Goal: Task Accomplishment & Management: Manage account settings

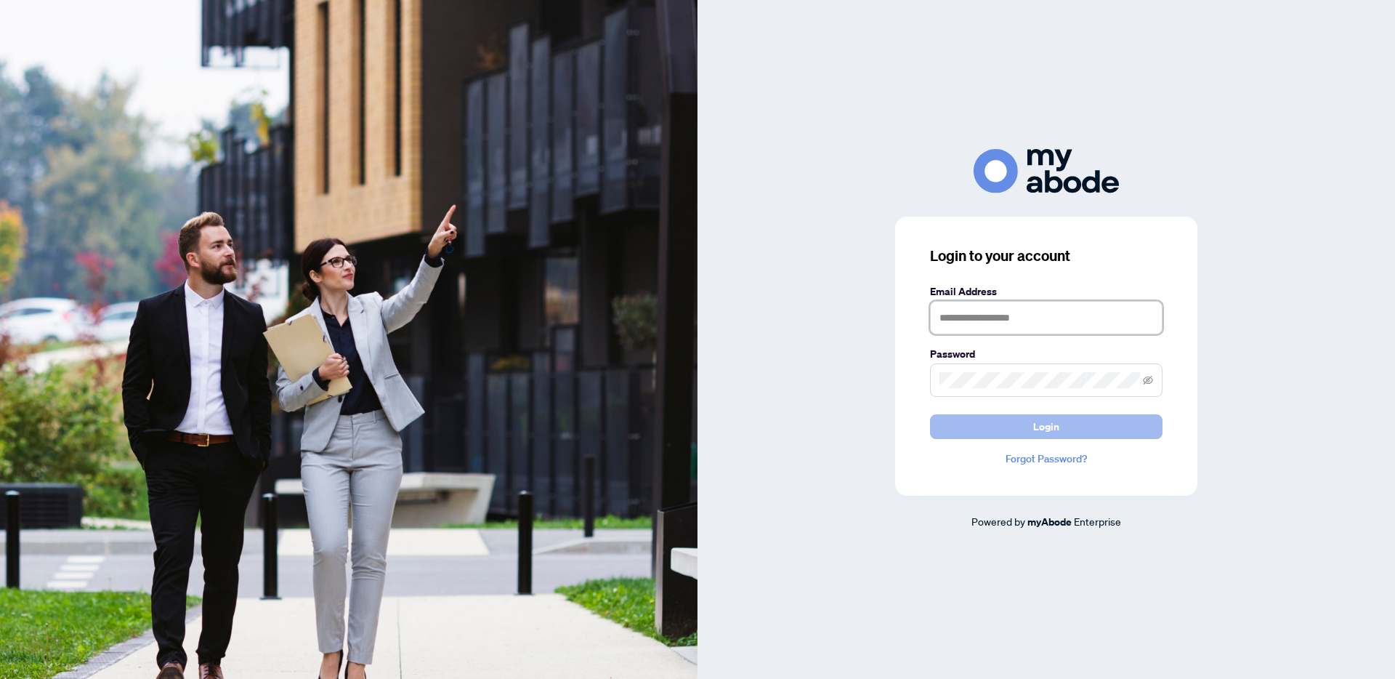
type input "**********"
click at [1077, 430] on button "Login" at bounding box center [1046, 426] width 233 height 25
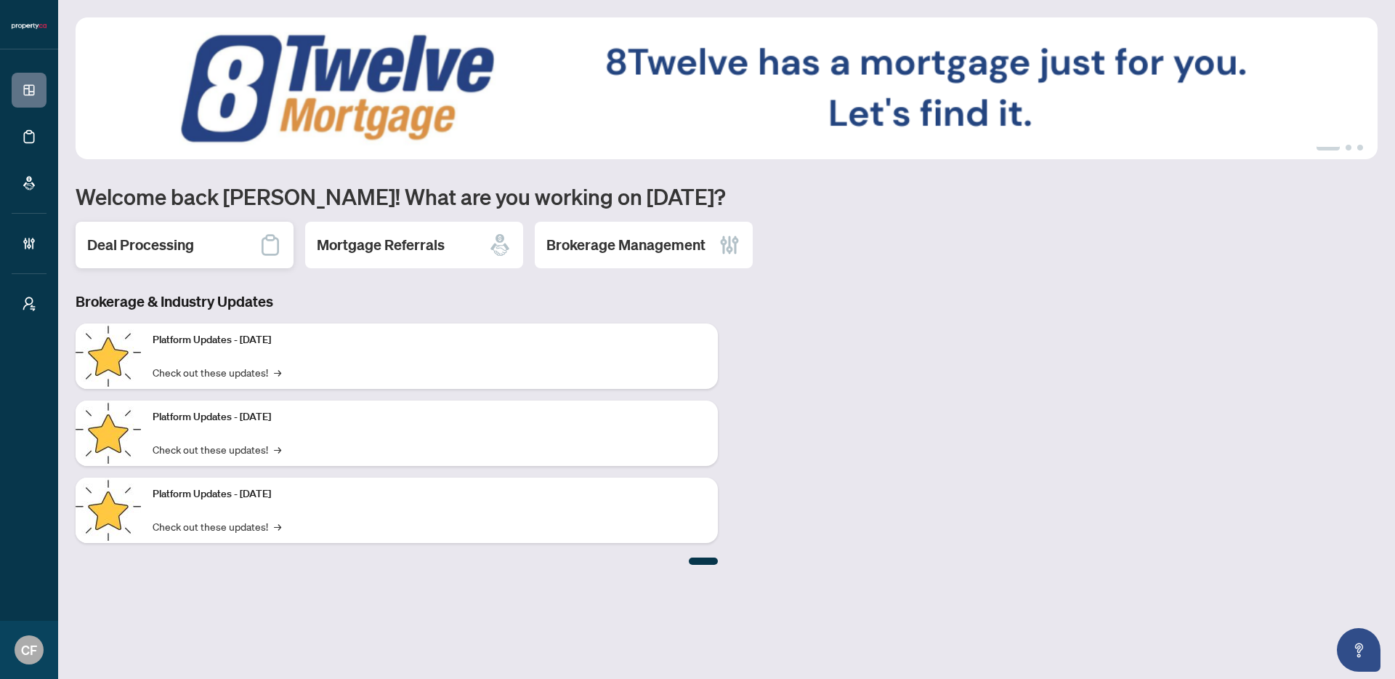
click at [196, 255] on div "Deal Processing" at bounding box center [185, 245] width 218 height 47
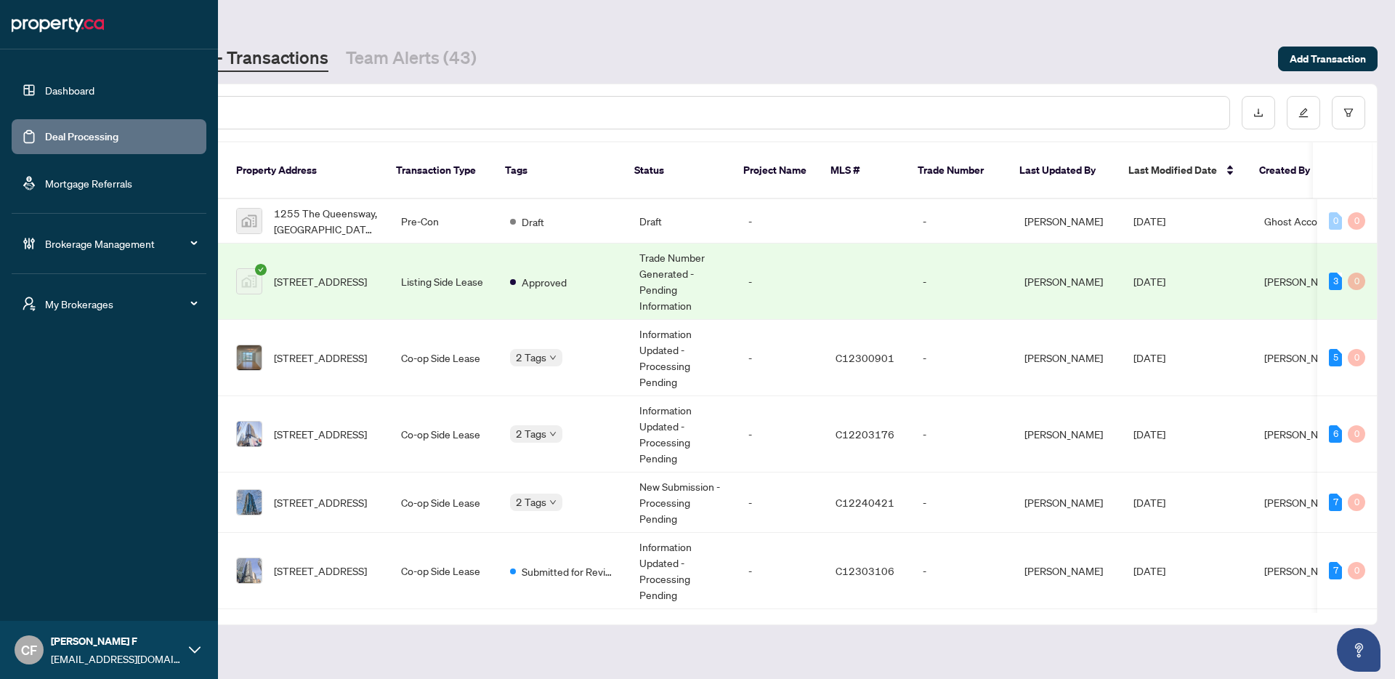
click at [46, 656] on div "CF Chantel F chantelf@myabode.ca" at bounding box center [109, 650] width 218 height 58
click at [45, 95] on link "Dashboard" at bounding box center [69, 90] width 49 height 13
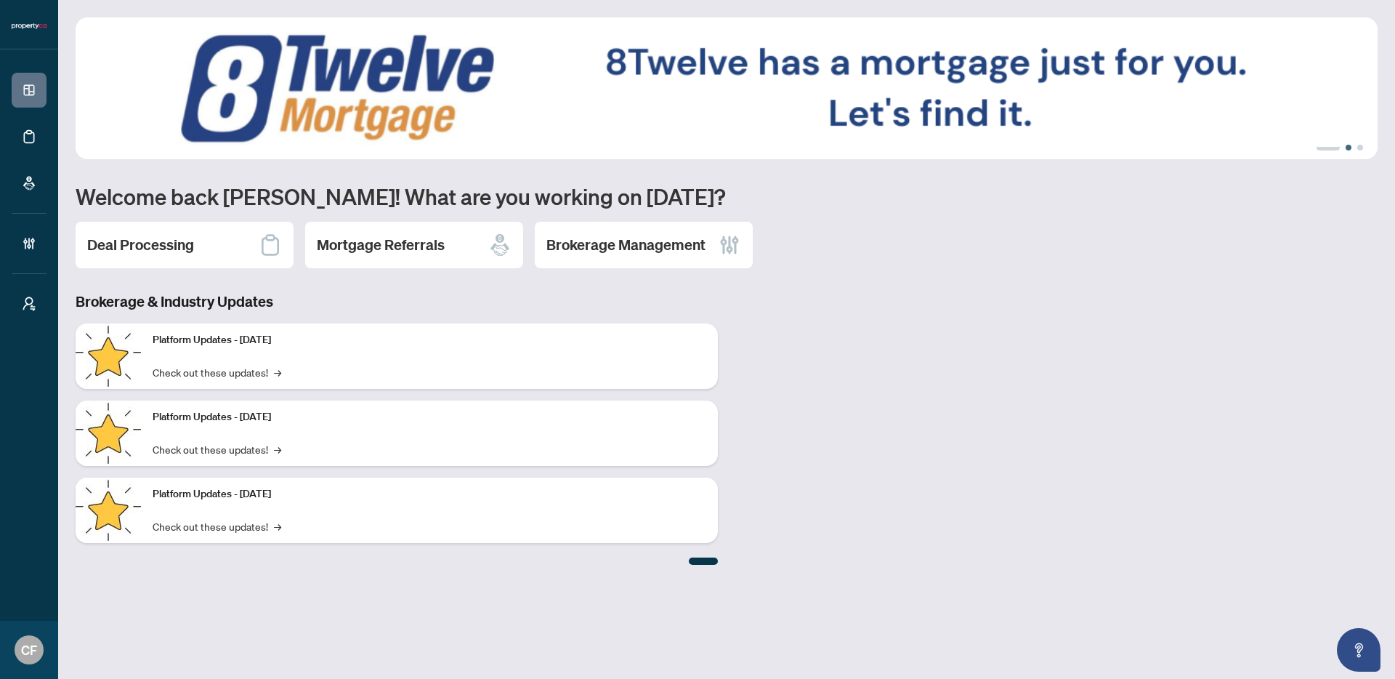
click at [1350, 150] on button "2" at bounding box center [1349, 148] width 6 height 6
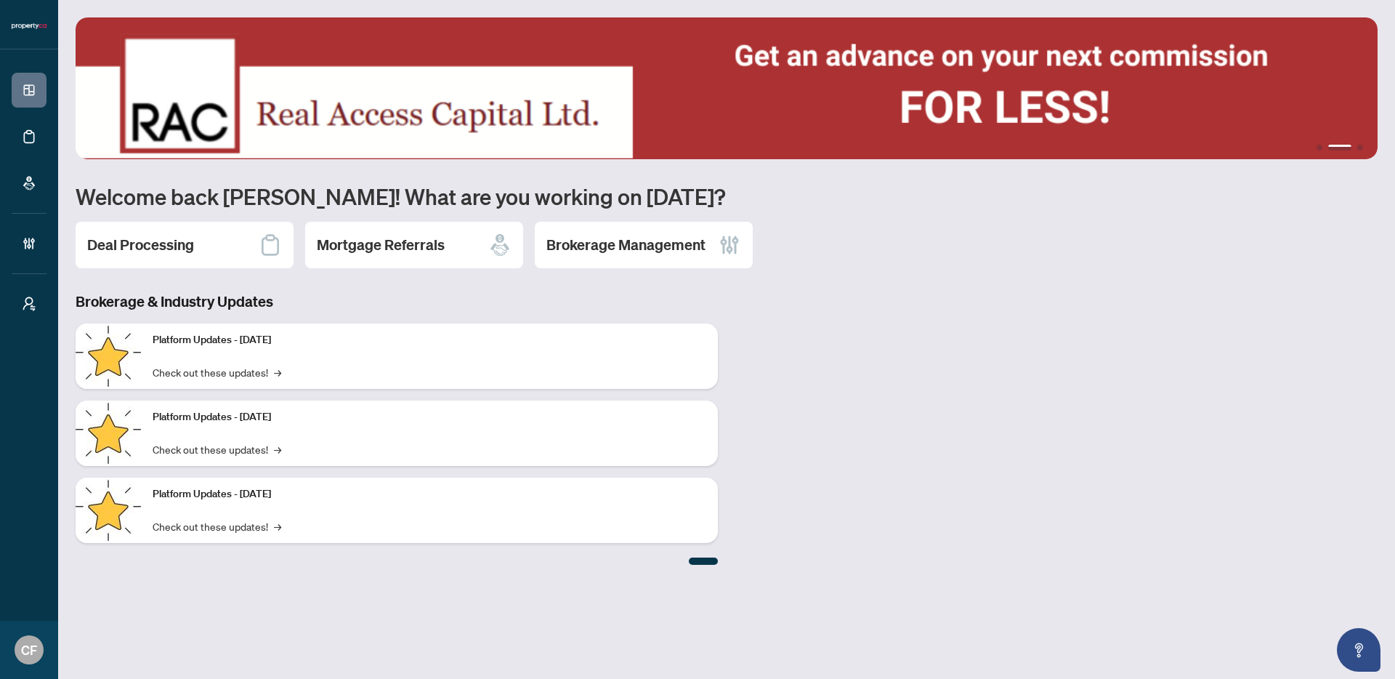
click at [1363, 146] on ul "1 2 3" at bounding box center [727, 148] width 1302 height 6
click at [1363, 148] on ul "1 2 3" at bounding box center [727, 148] width 1302 height 6
click at [1363, 148] on button "3" at bounding box center [1361, 148] width 6 height 6
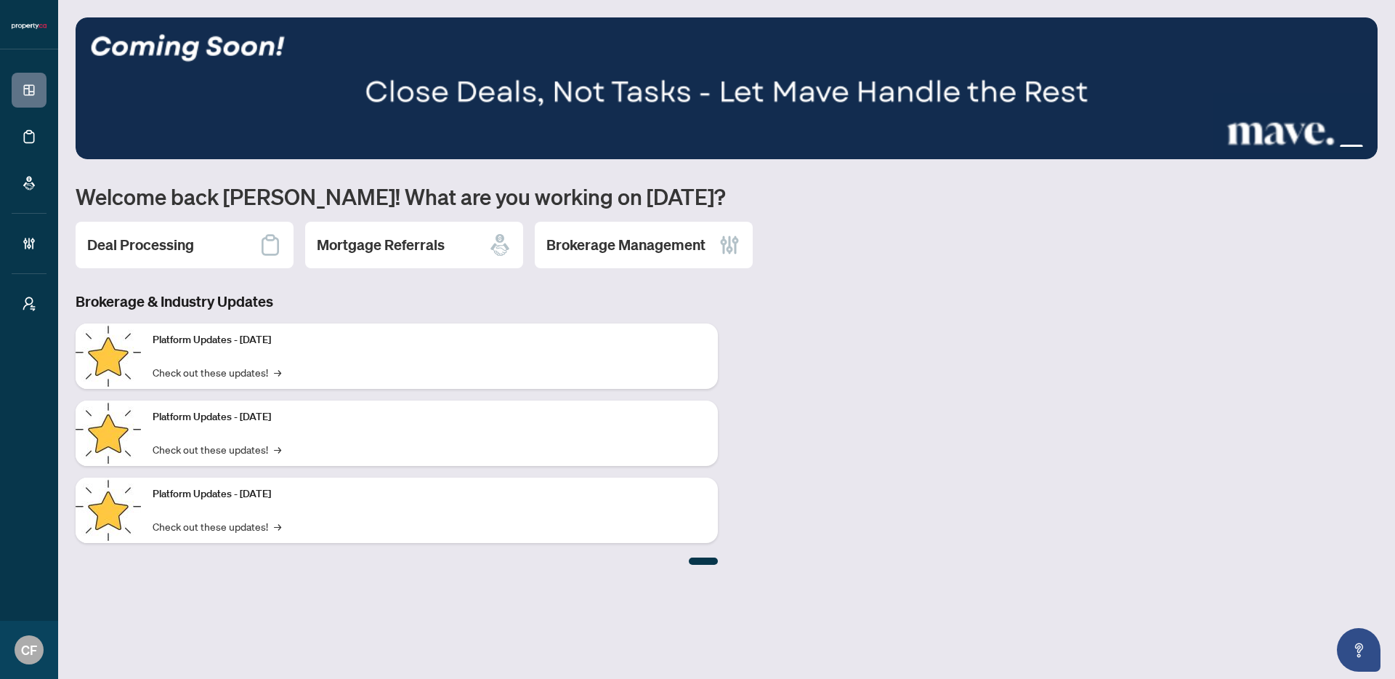
click at [619, 93] on img at bounding box center [727, 88] width 1302 height 142
click at [576, 241] on h2 "Brokerage Management" at bounding box center [626, 245] width 159 height 20
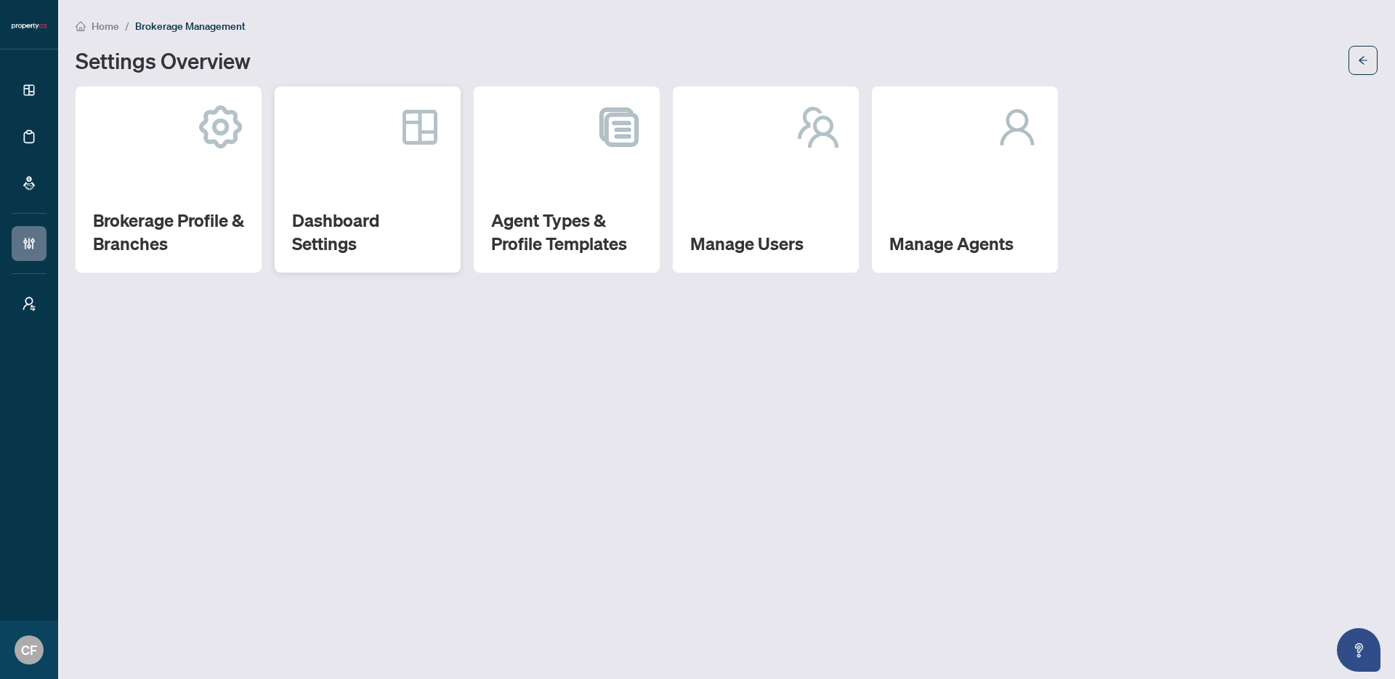
click at [392, 249] on h2 "Dashboard Settings" at bounding box center [367, 232] width 151 height 47
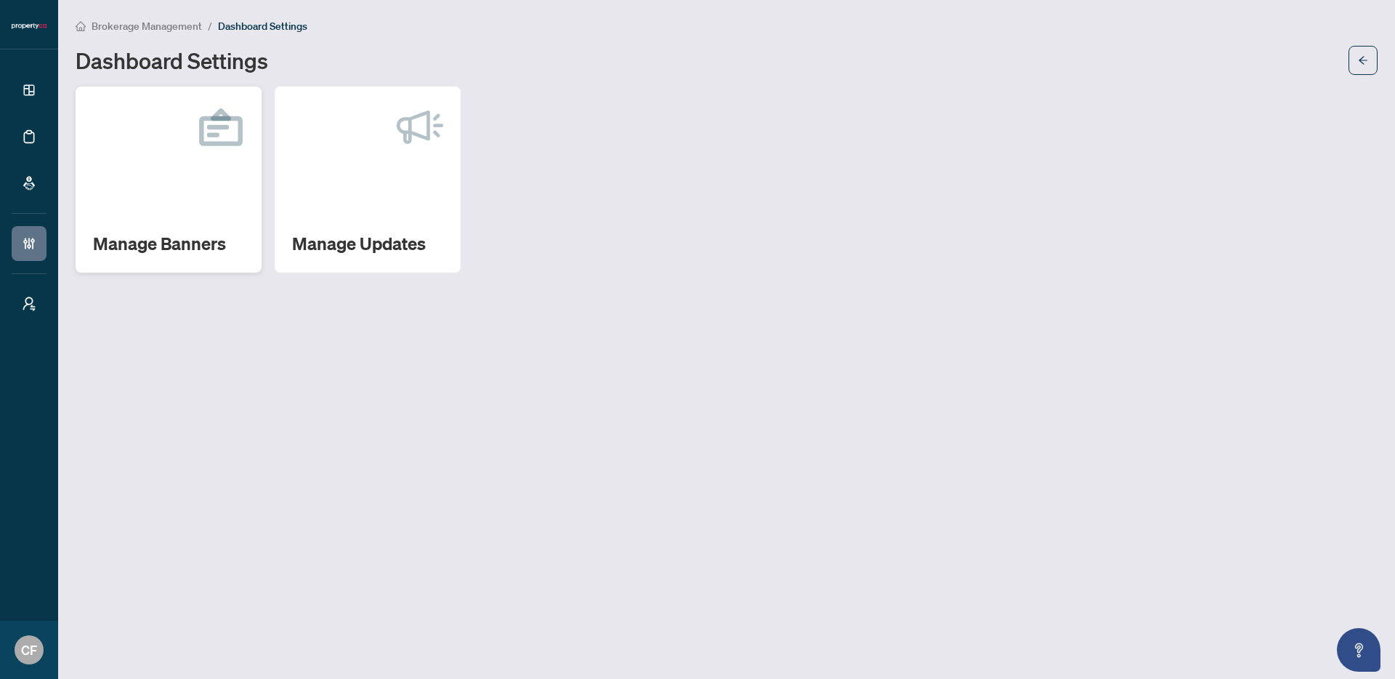
click at [210, 251] on h2 "Manage Banners" at bounding box center [168, 243] width 151 height 23
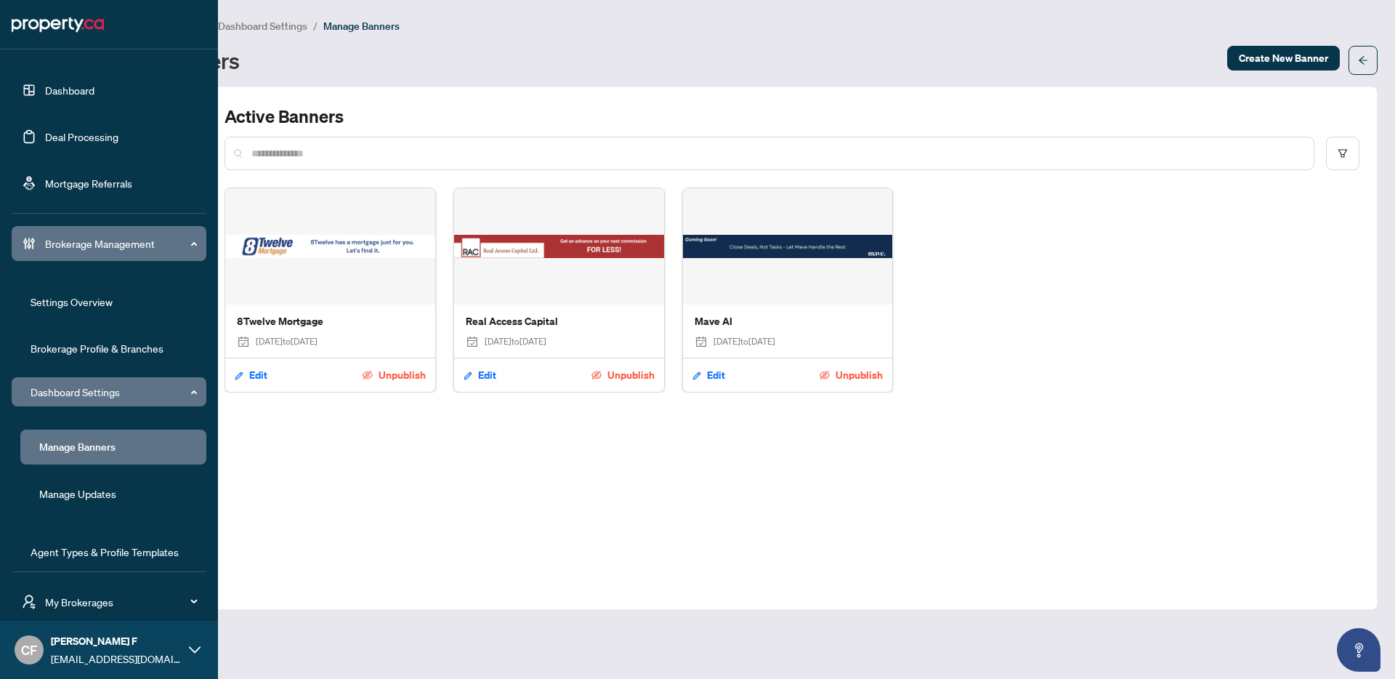
click at [45, 97] on link "Dashboard" at bounding box center [69, 90] width 49 height 13
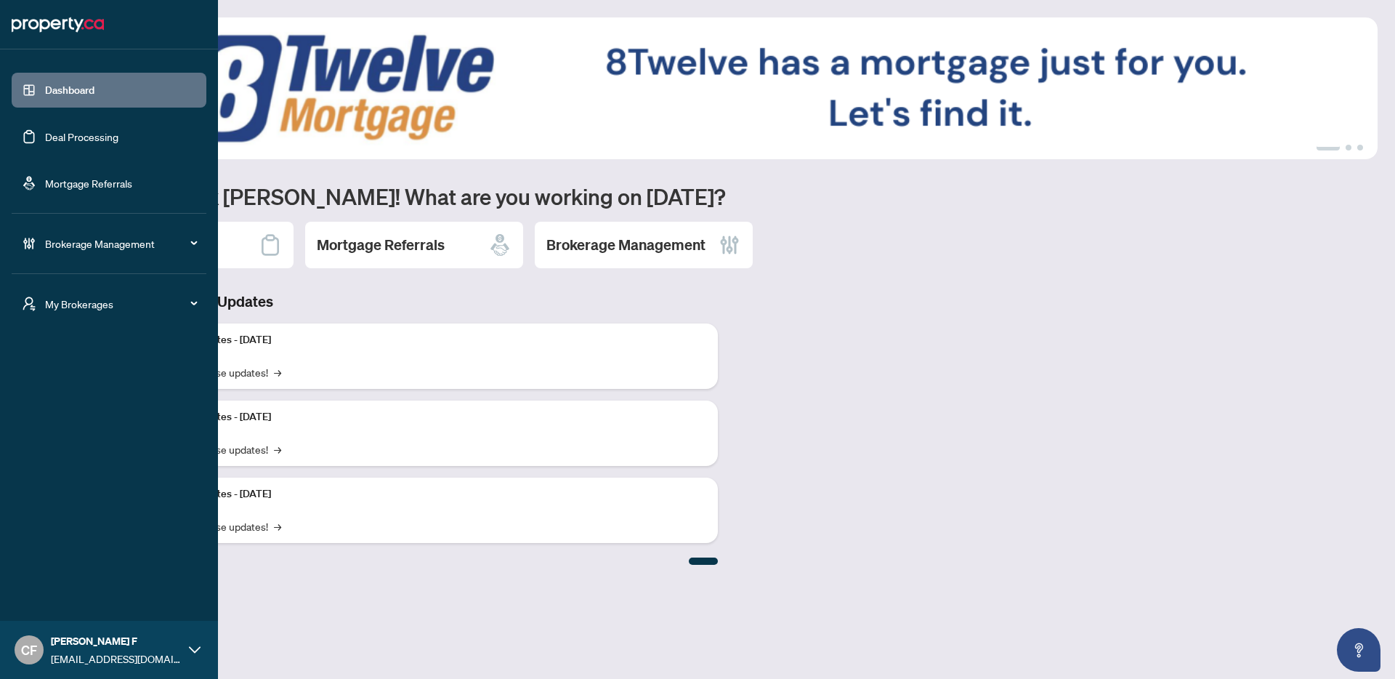
click at [145, 239] on span "Brokerage Management" at bounding box center [120, 243] width 151 height 16
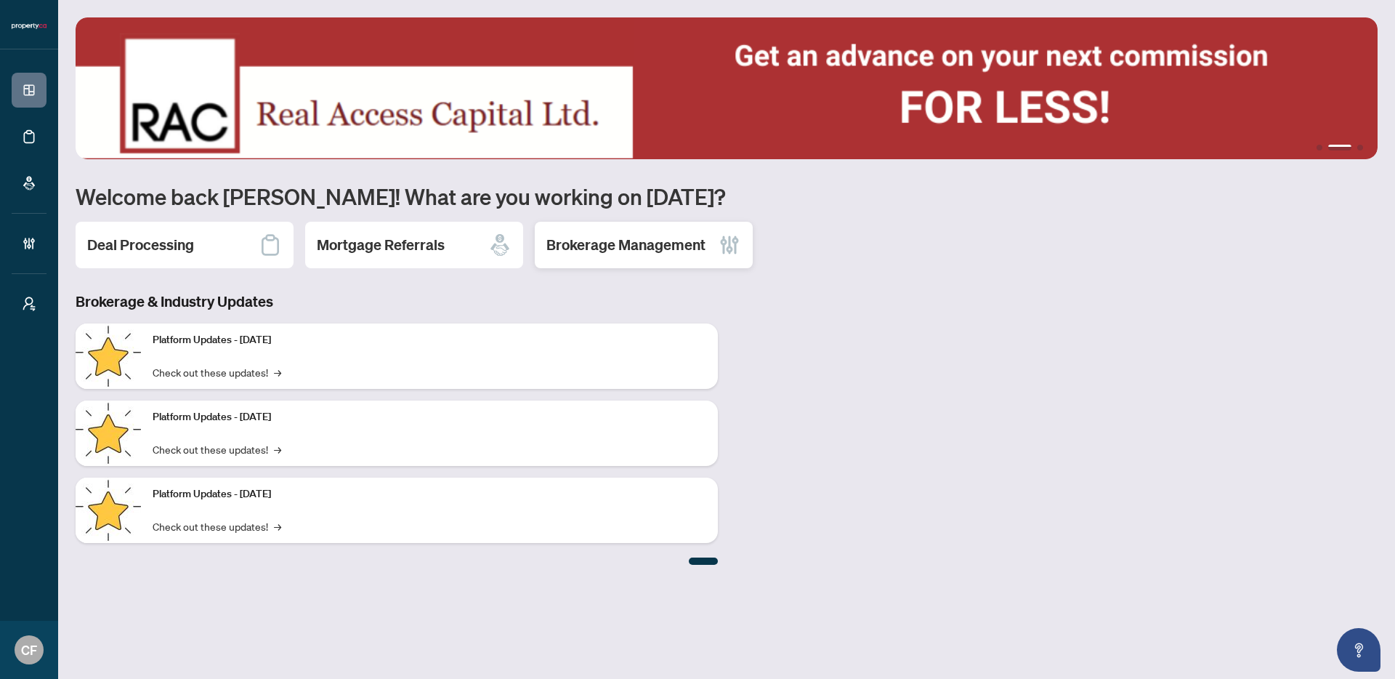
click at [651, 252] on h2 "Brokerage Management" at bounding box center [626, 245] width 159 height 20
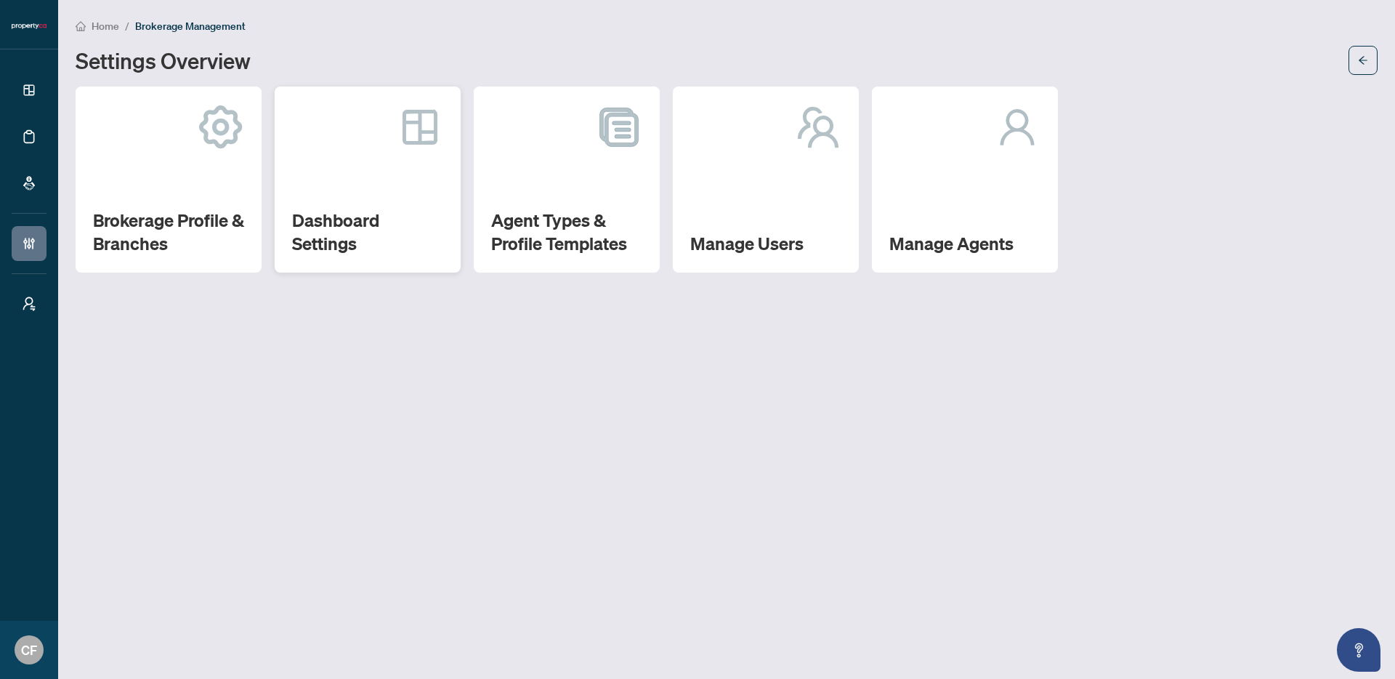
click at [371, 232] on h2 "Dashboard Settings" at bounding box center [367, 232] width 151 height 47
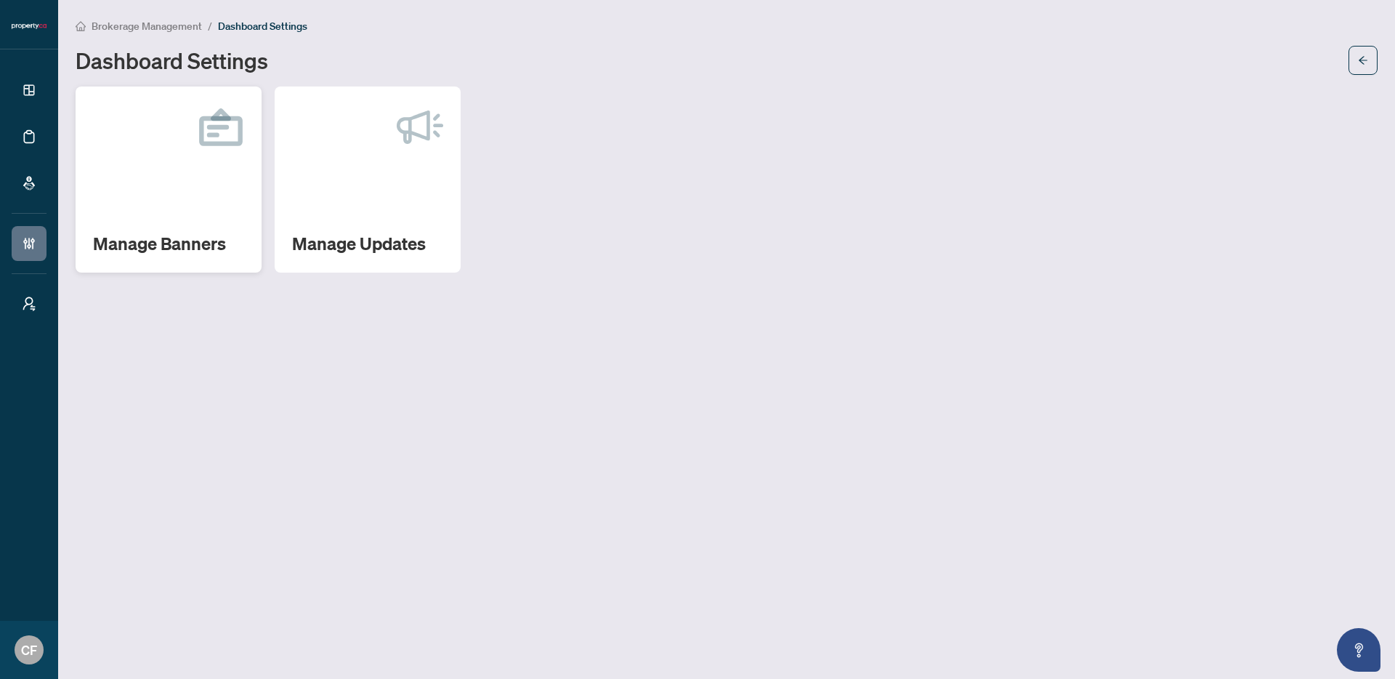
click at [180, 223] on div "Manage Banners" at bounding box center [169, 179] width 186 height 186
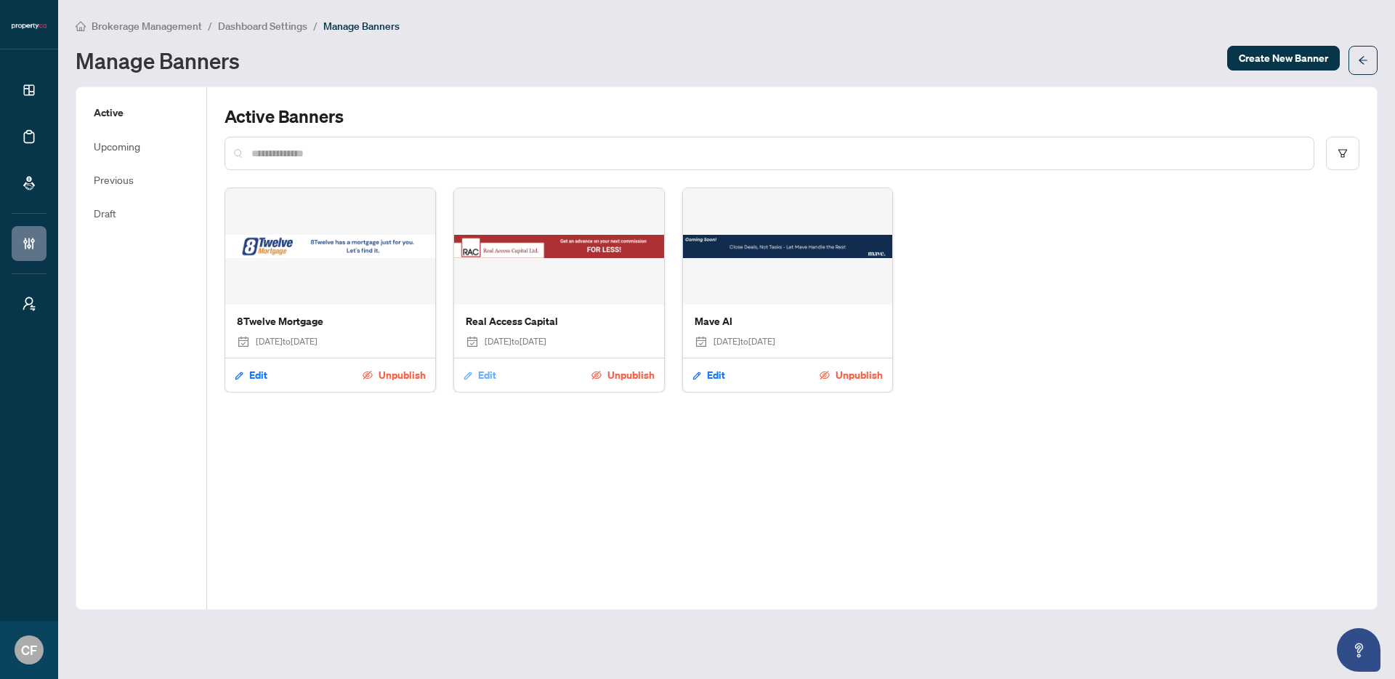
click at [486, 375] on span "Edit" at bounding box center [487, 374] width 18 height 23
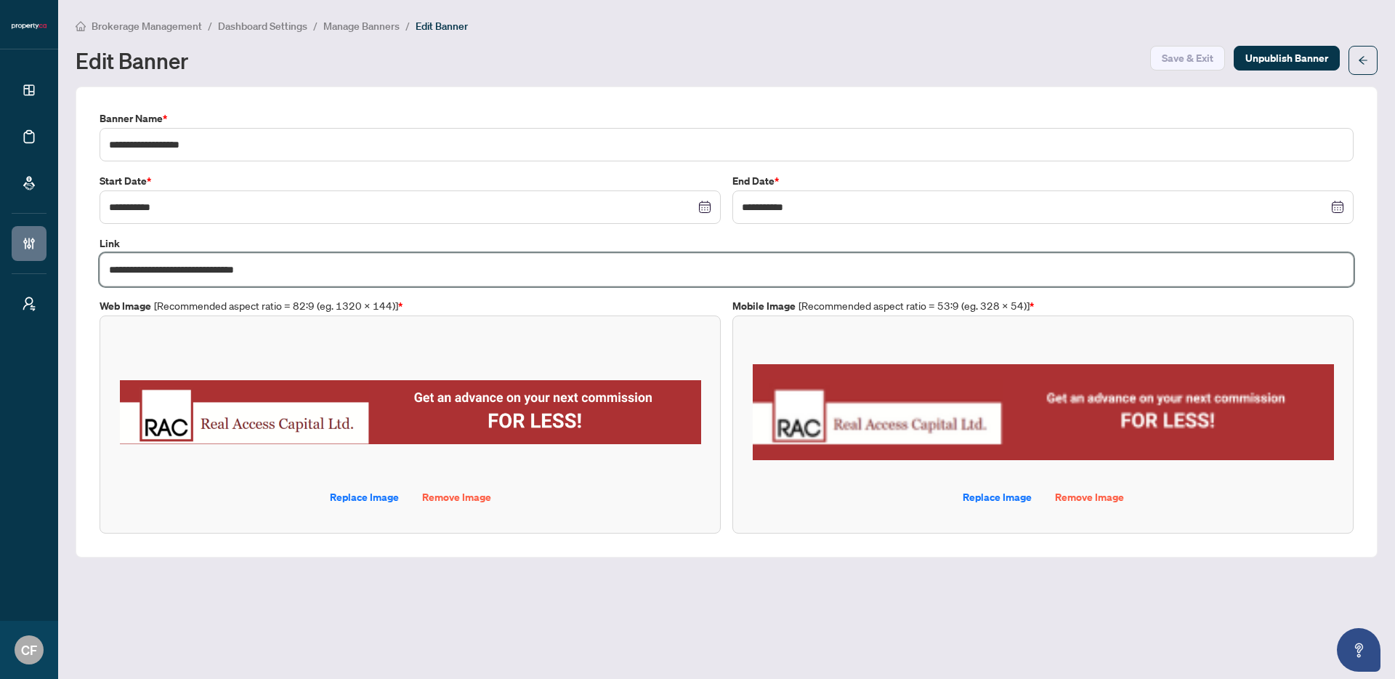
click at [350, 273] on input "**********" at bounding box center [727, 269] width 1254 height 33
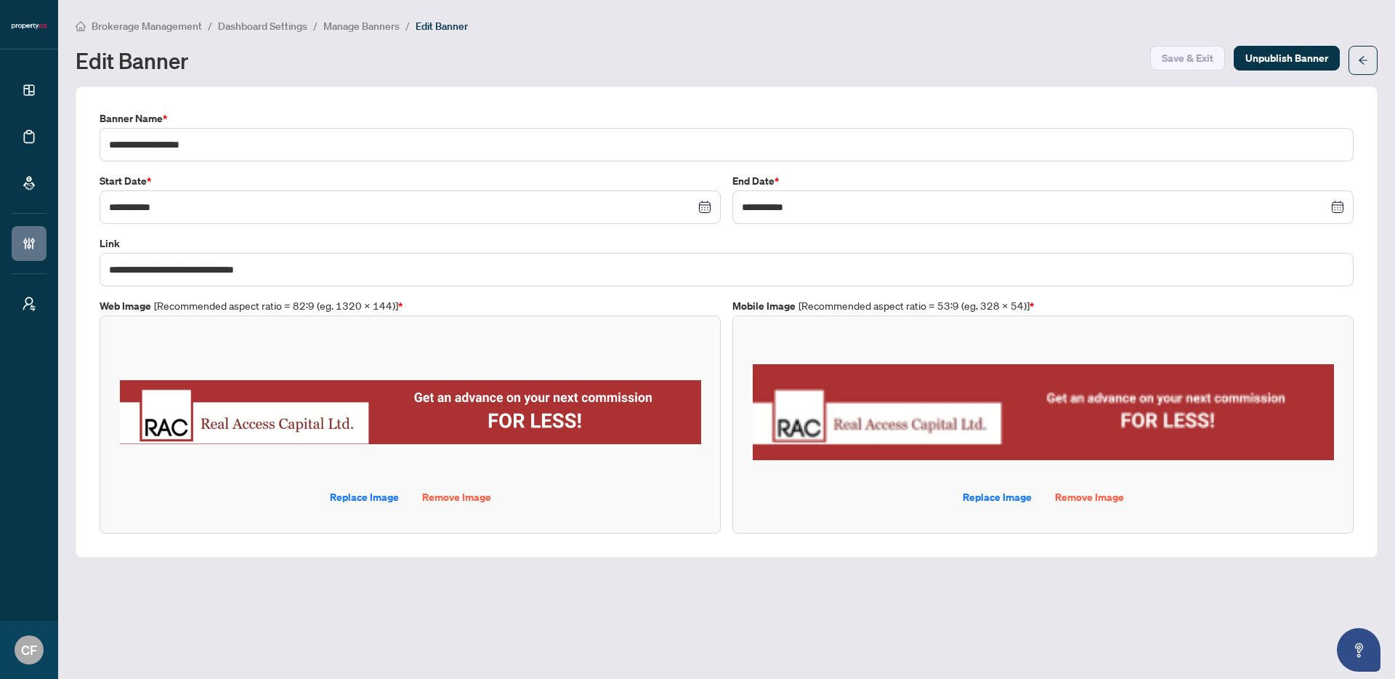
click at [362, 25] on span "Manage Banners" at bounding box center [361, 26] width 76 height 13
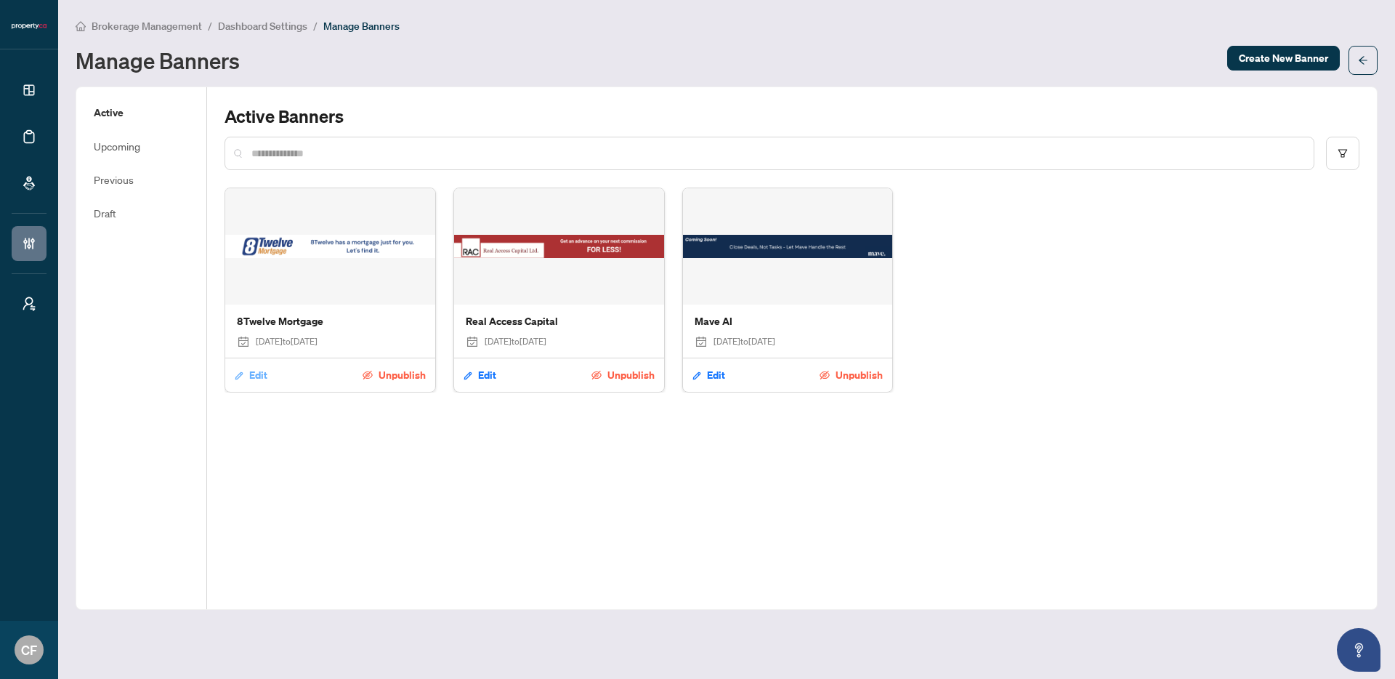
click at [262, 374] on span "Edit" at bounding box center [258, 374] width 18 height 23
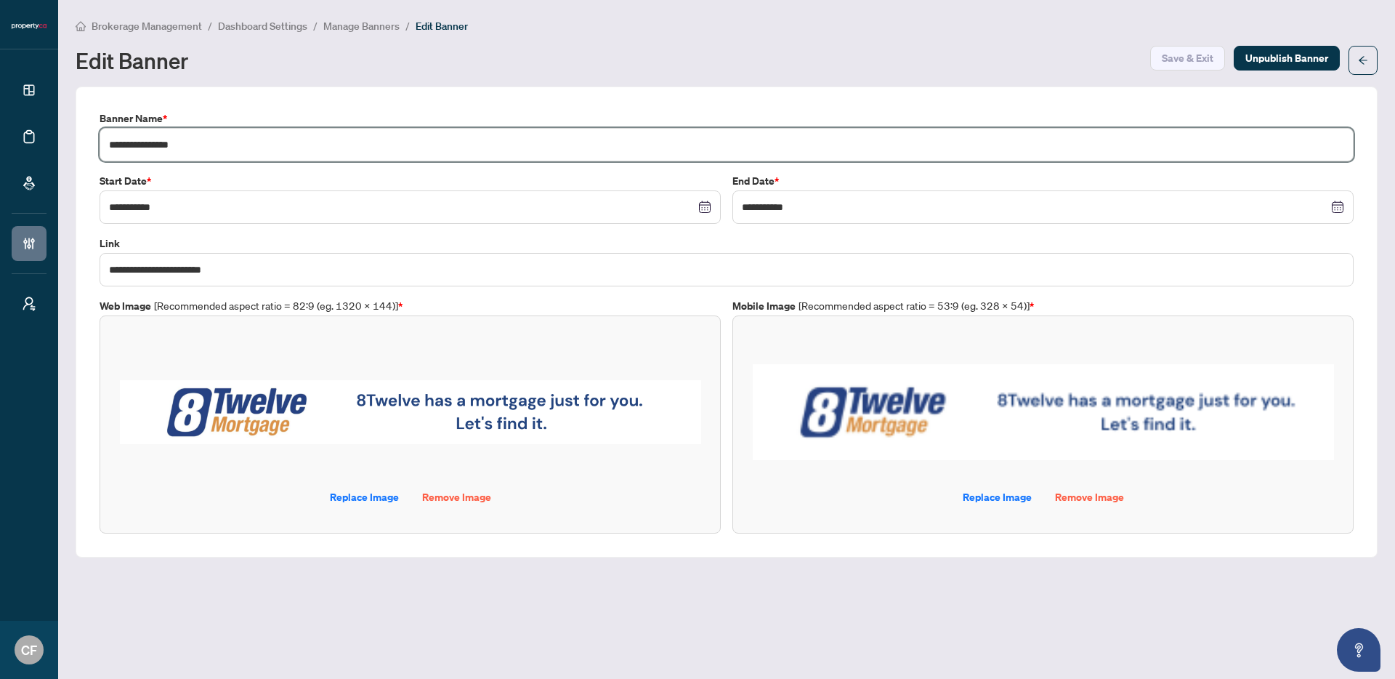
click at [238, 152] on input "**********" at bounding box center [727, 144] width 1254 height 33
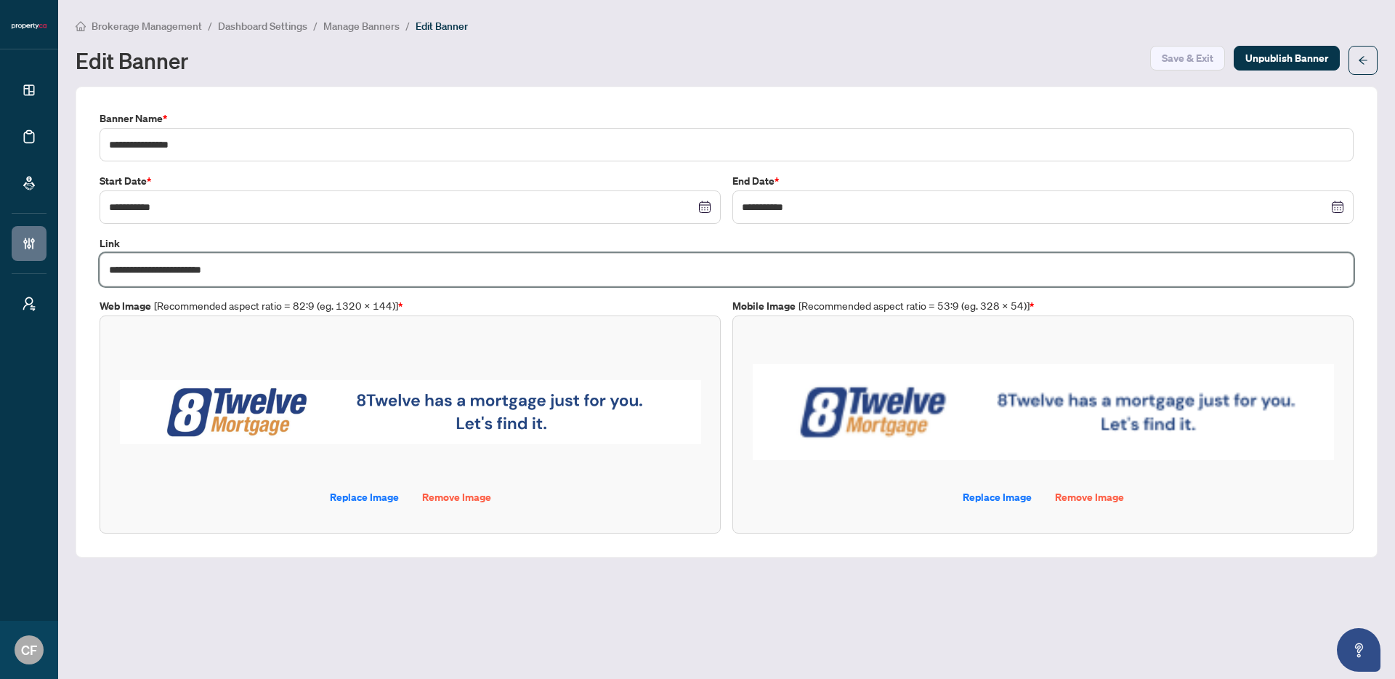
click at [270, 272] on input "**********" at bounding box center [727, 269] width 1254 height 33
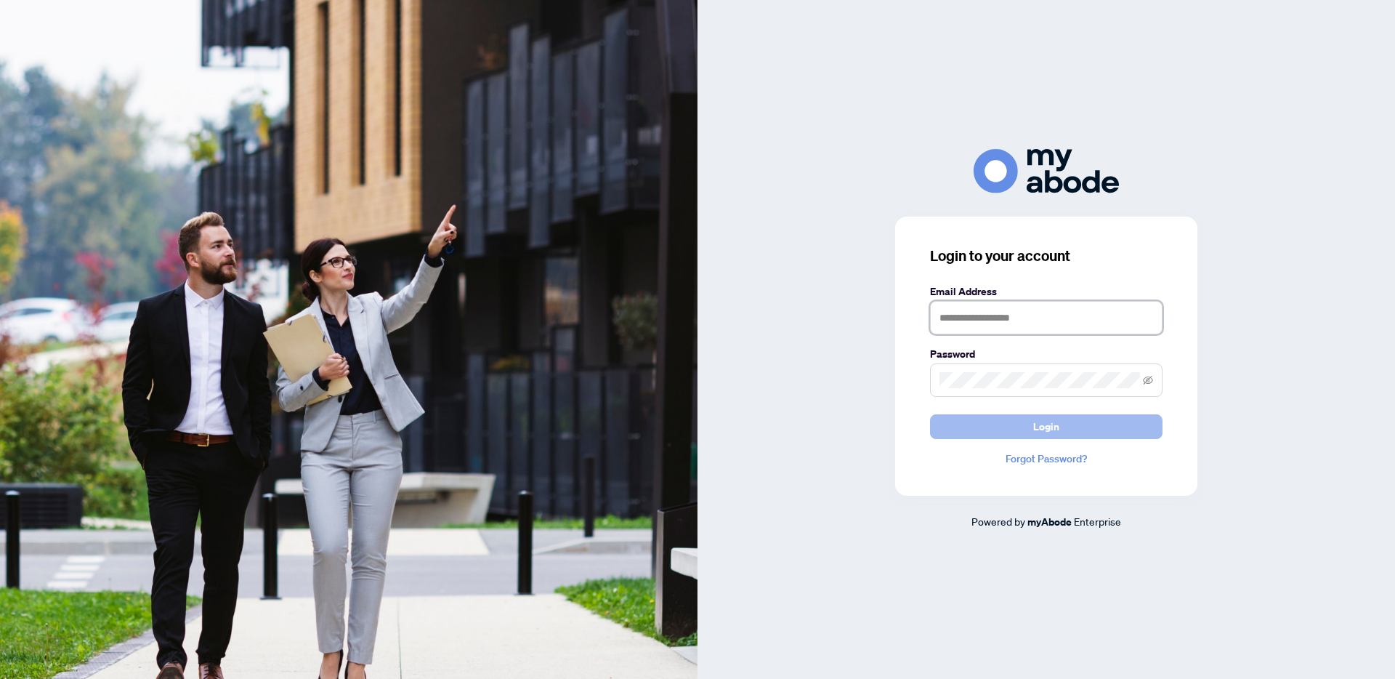
type input "**********"
click at [1030, 438] on button "Login" at bounding box center [1046, 426] width 233 height 25
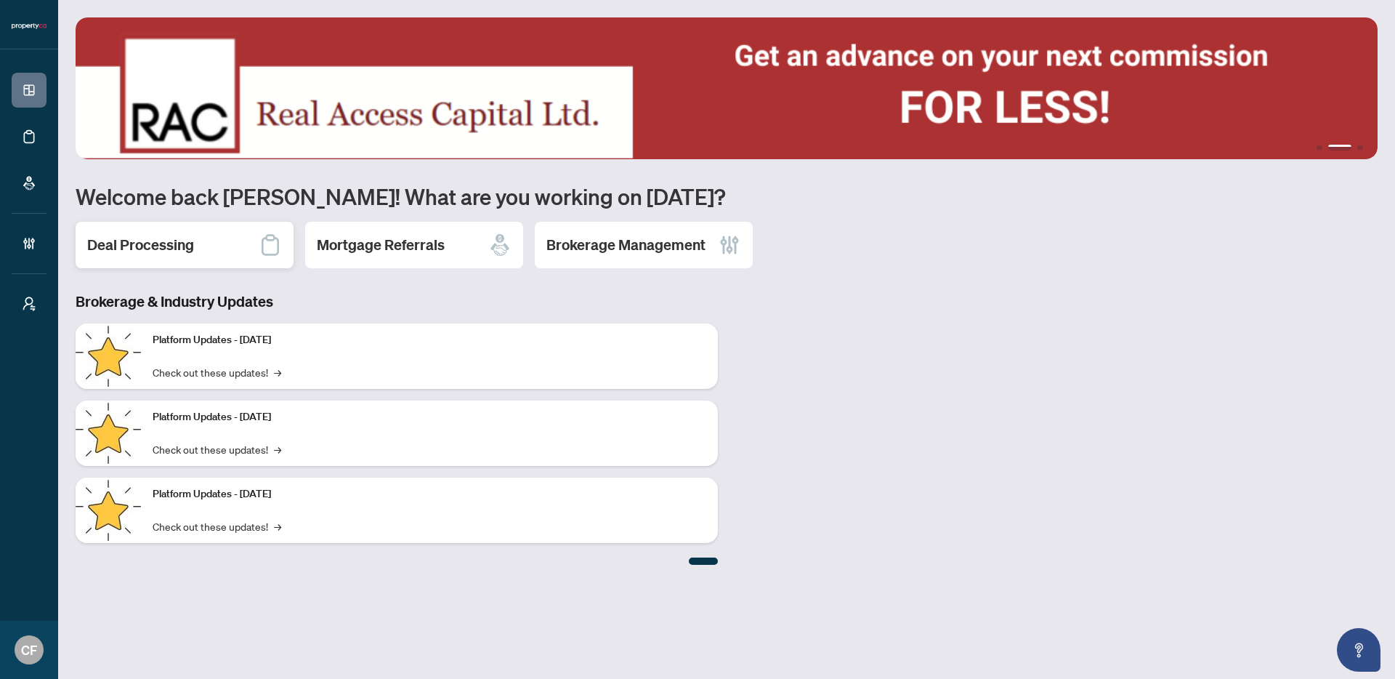
click at [139, 253] on h2 "Deal Processing" at bounding box center [140, 245] width 107 height 20
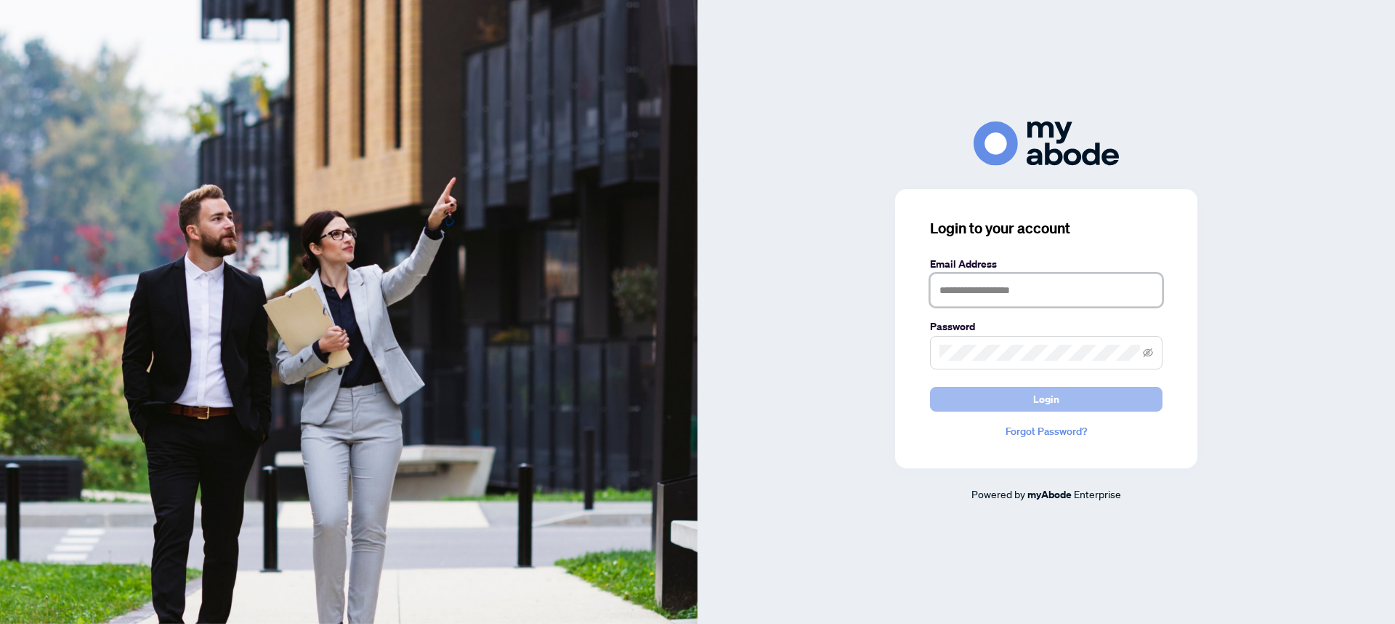
type input "**********"
click at [1018, 391] on button "Login" at bounding box center [1046, 399] width 233 height 25
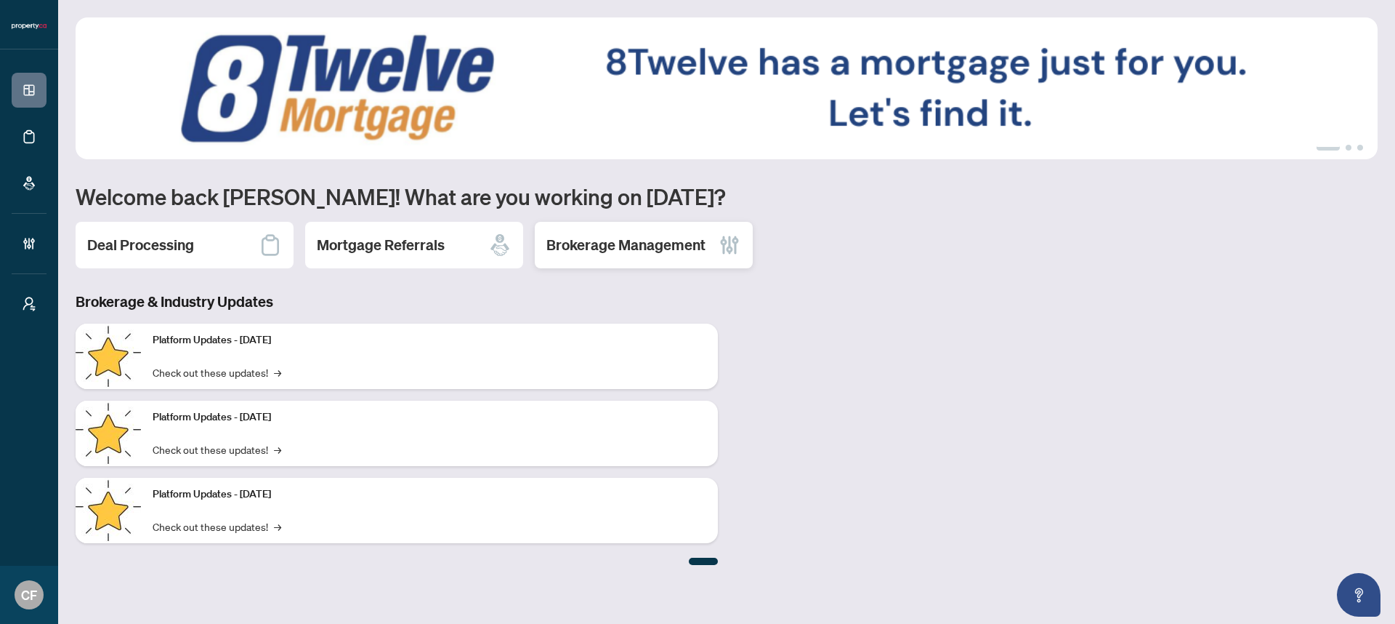
click at [584, 236] on h2 "Brokerage Management" at bounding box center [626, 245] width 159 height 20
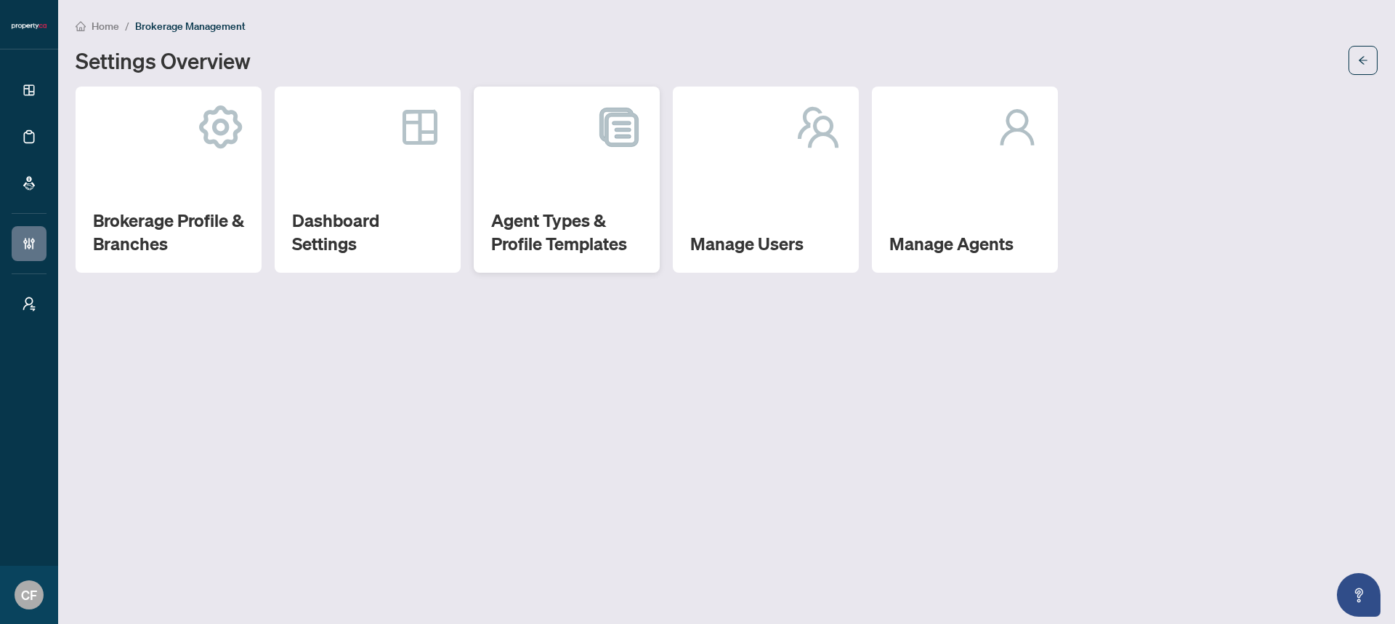
click at [635, 233] on h2 "Agent Types & Profile Templates" at bounding box center [566, 232] width 151 height 47
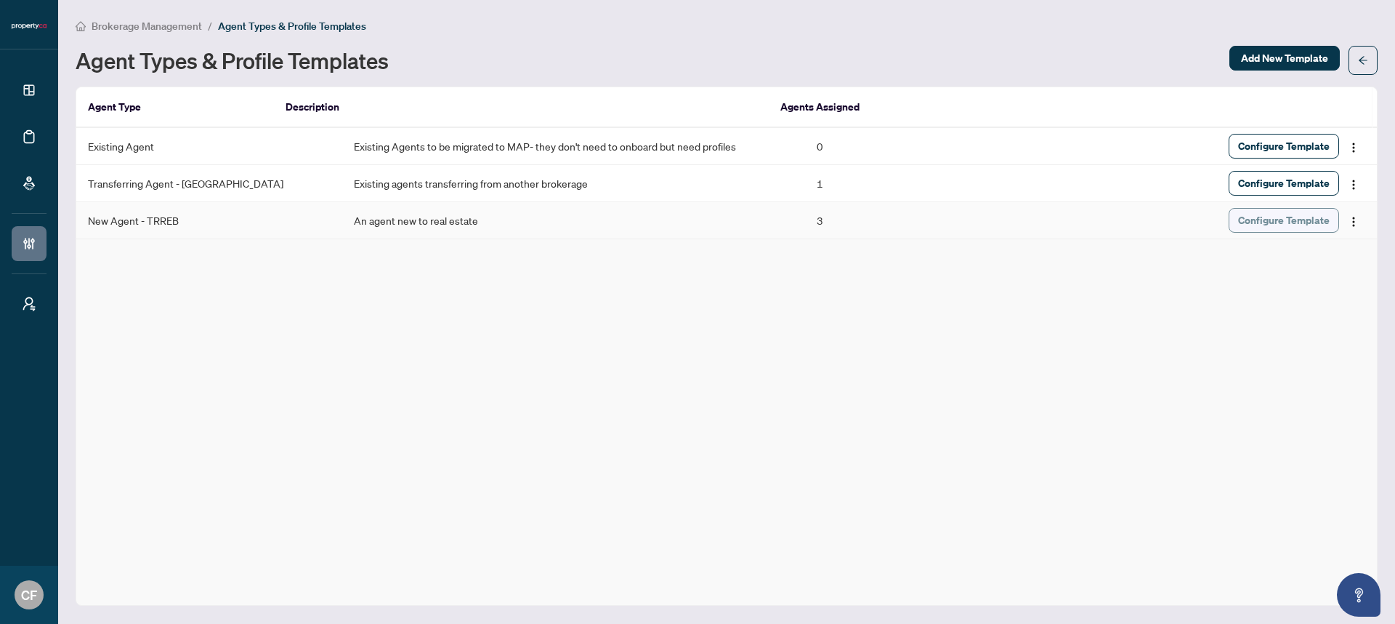
click at [1310, 208] on button "Configure Template" at bounding box center [1284, 220] width 110 height 25
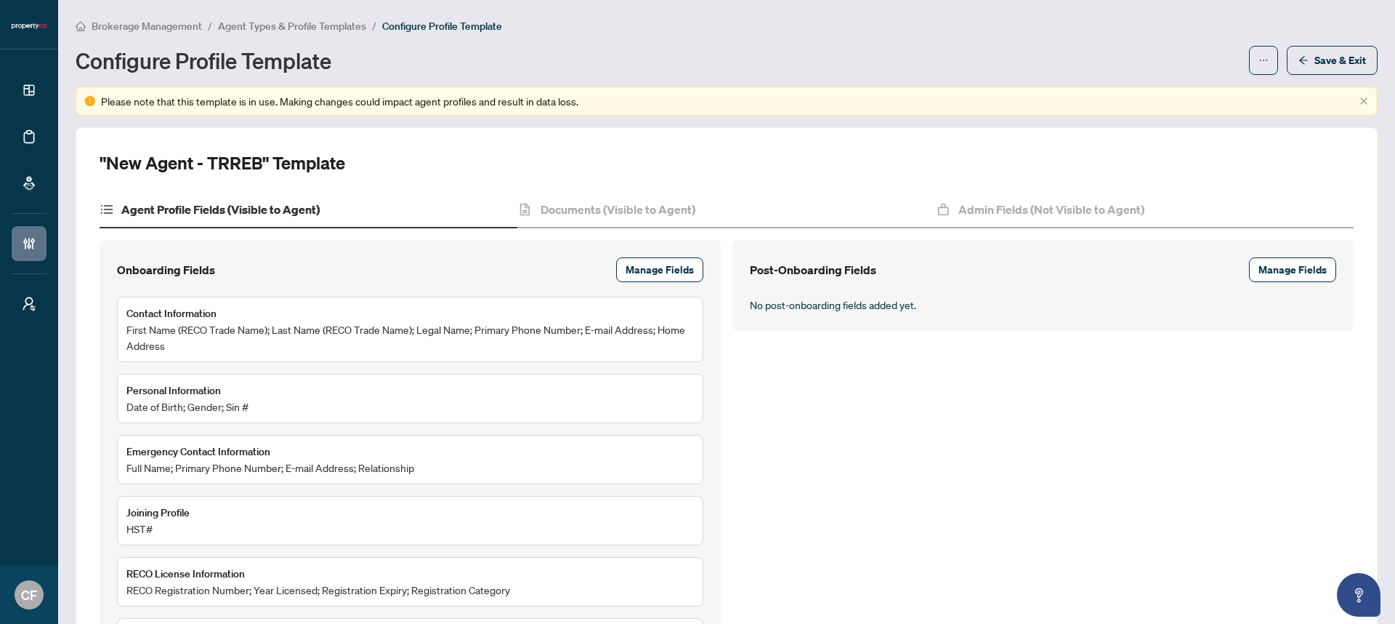
click at [763, 229] on div "Agent Profile Fields (Visible to Agent) Documents (Visible to Agent) Admin Fiel…" at bounding box center [727, 438] width 1254 height 493
click at [761, 216] on div "Documents (Visible to Agent)" at bounding box center [726, 210] width 418 height 36
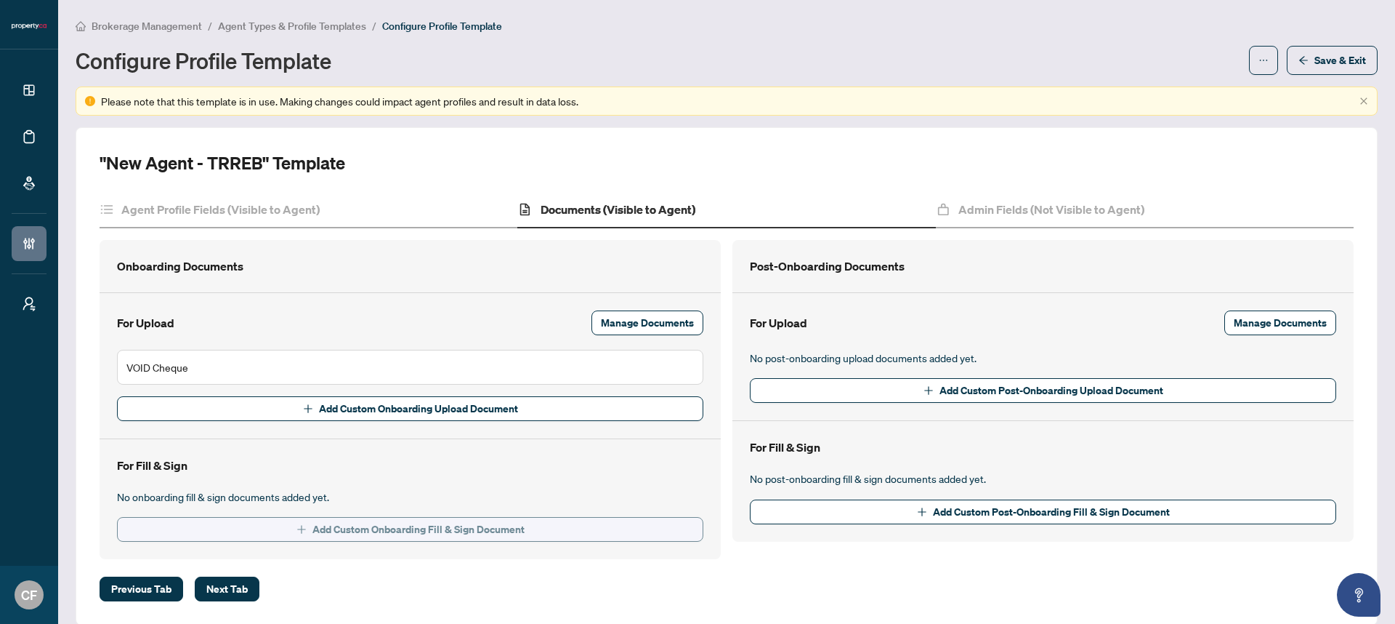
click at [482, 529] on span "Add Custom Onboarding Fill & Sign Document" at bounding box center [419, 528] width 212 height 23
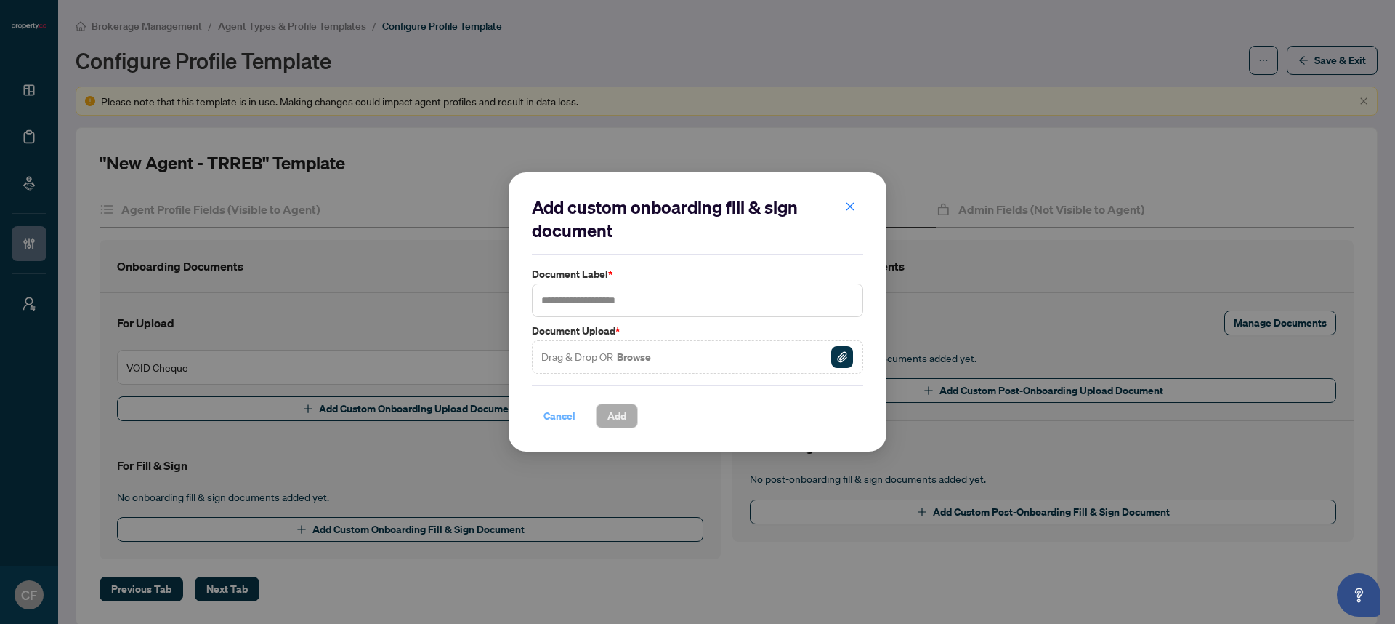
click at [571, 421] on span "Cancel" at bounding box center [560, 415] width 32 height 23
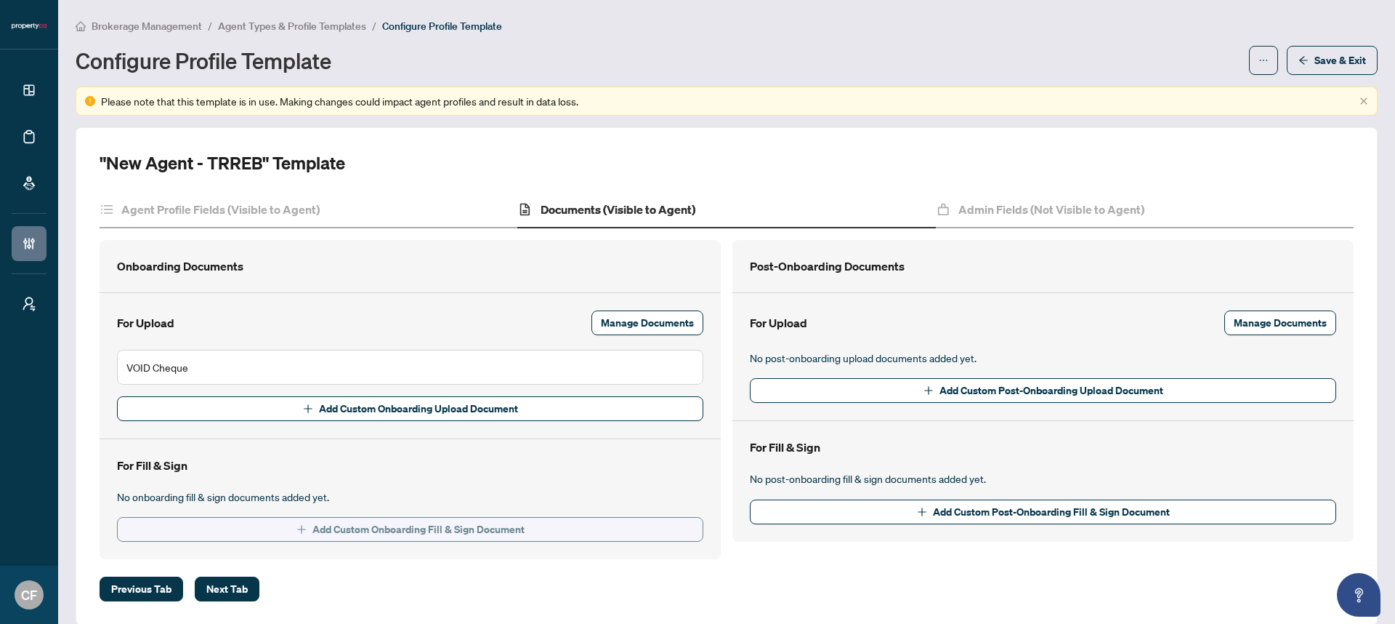
click at [424, 531] on span "Add Custom Onboarding Fill & Sign Document" at bounding box center [419, 528] width 212 height 23
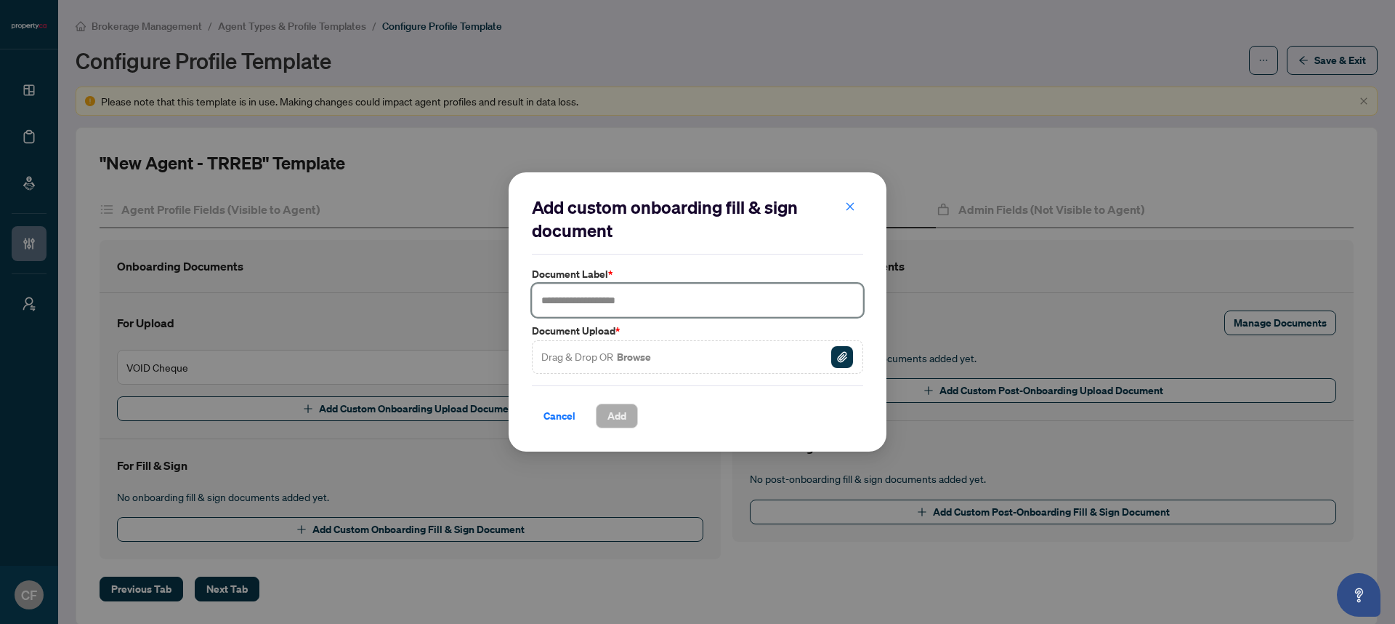
click at [658, 297] on input "text" at bounding box center [697, 299] width 331 height 33
type input "**********"
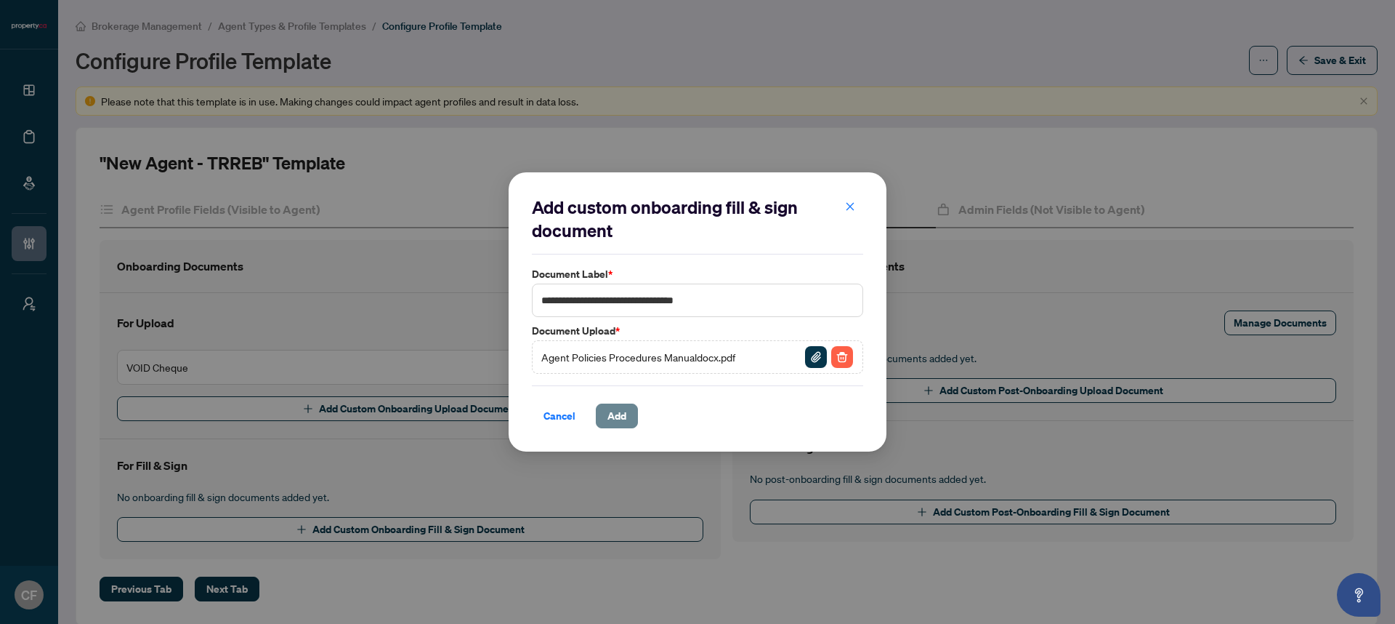
click at [626, 412] on button "Add" at bounding box center [617, 415] width 42 height 25
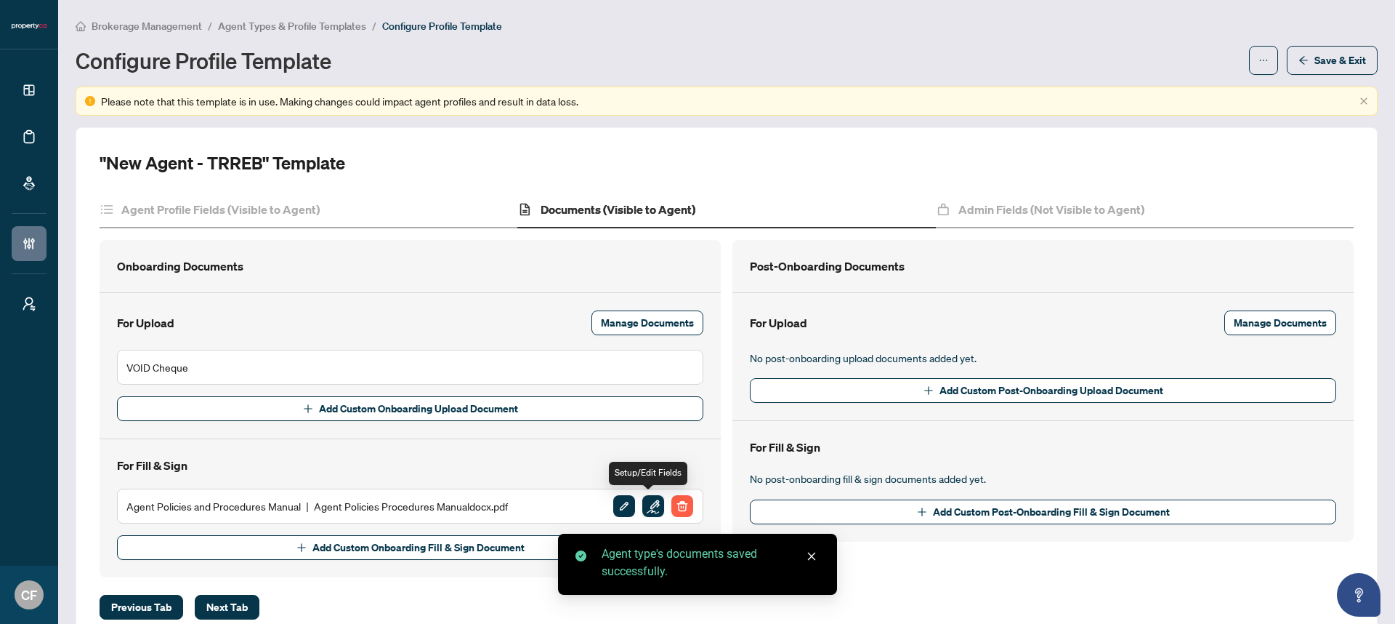
click at [648, 501] on img "button" at bounding box center [653, 506] width 22 height 22
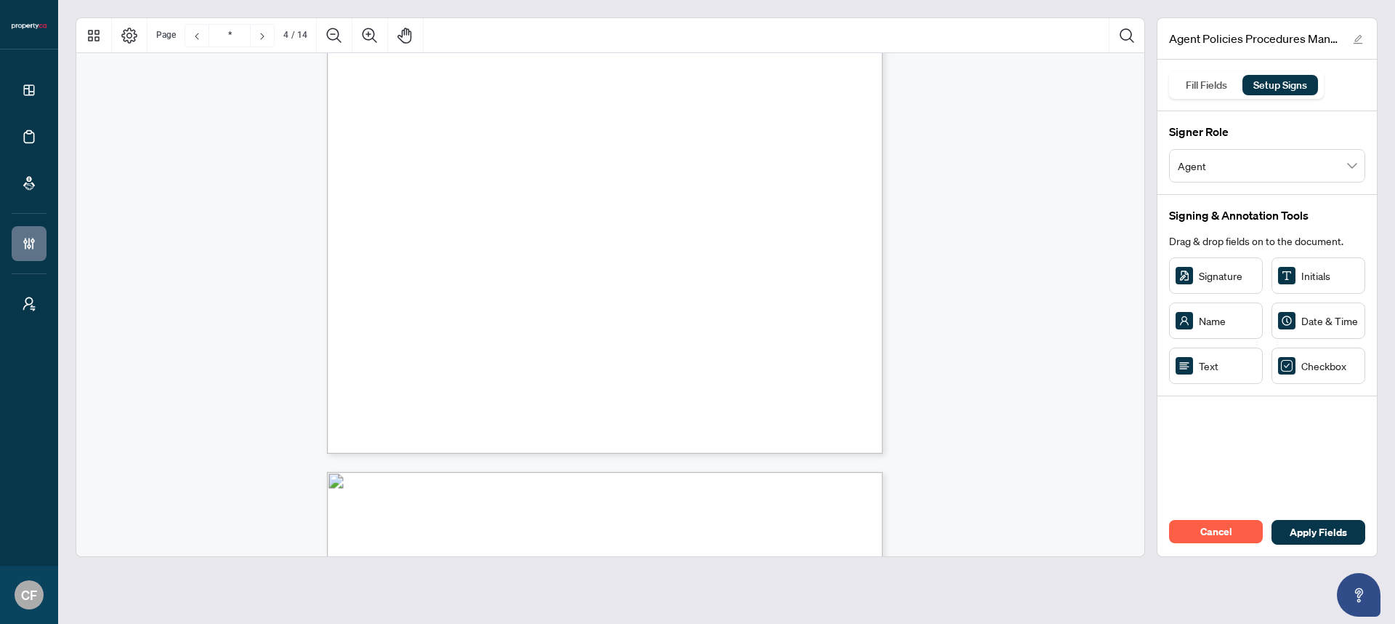
scroll to position [2946, 0]
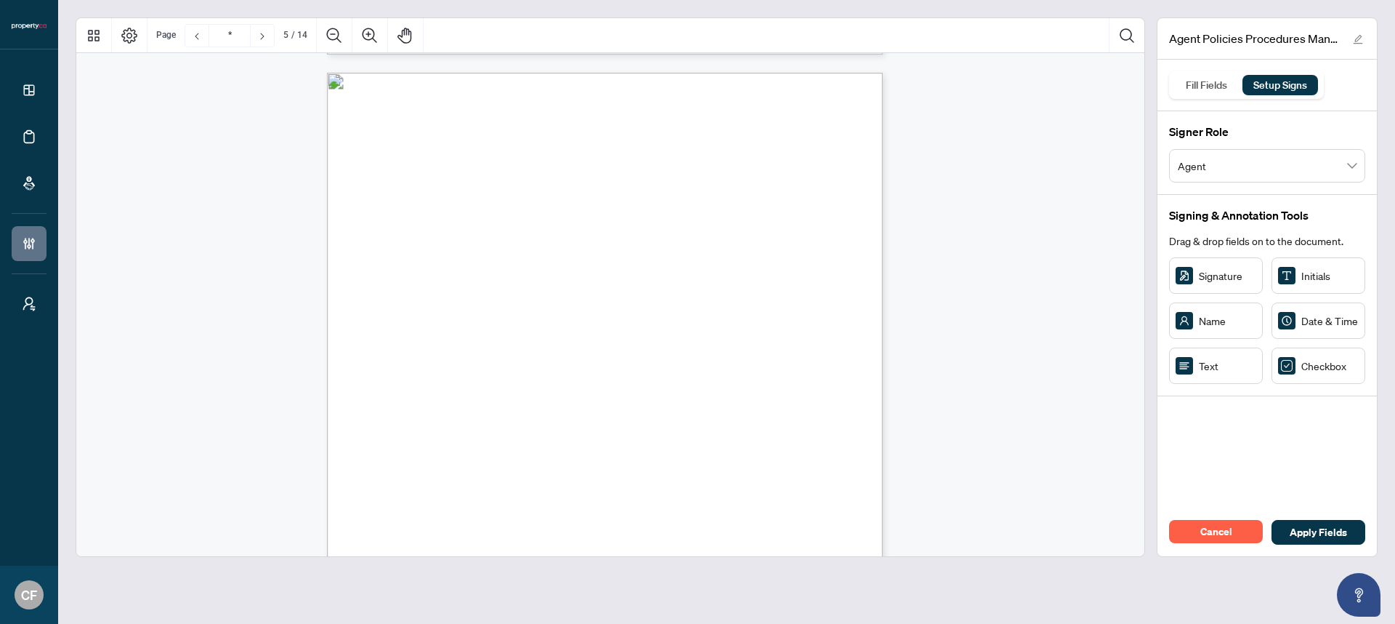
click at [1211, 171] on span "Agent" at bounding box center [1267, 166] width 179 height 28
click at [1242, 173] on span "Agent" at bounding box center [1267, 166] width 179 height 28
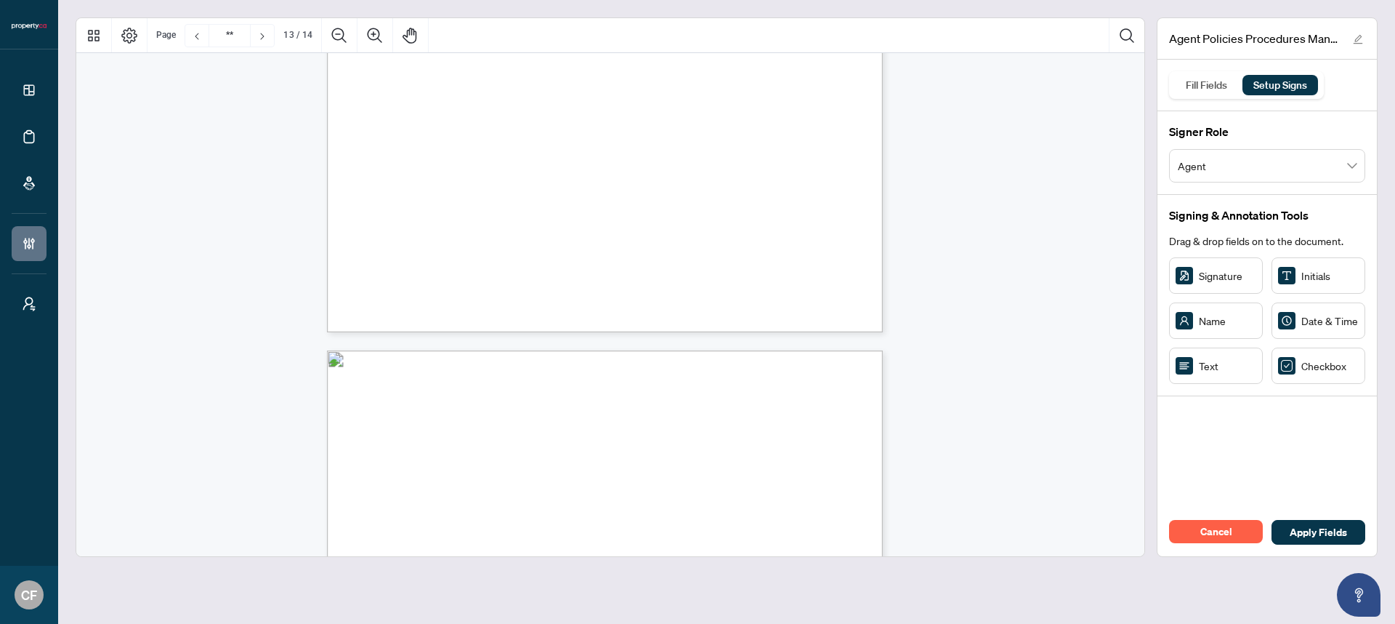
scroll to position [9454, 0]
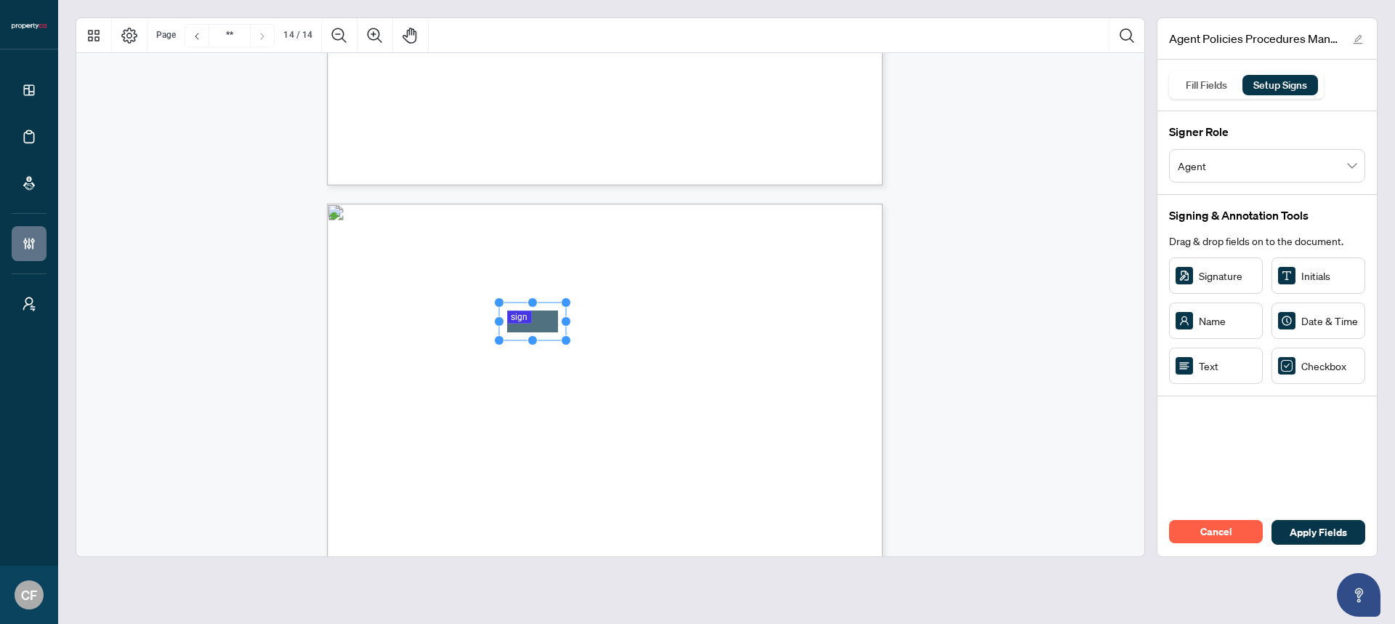
drag, startPoint x: 586, startPoint y: 315, endPoint x: 533, endPoint y: 325, distance: 53.3
drag, startPoint x: 566, startPoint y: 321, endPoint x: 706, endPoint y: 311, distance: 140.6
click at [706, 311] on div "procedures in this manual, as well as other policies and procedures that the Co…" at bounding box center [605, 564] width 556 height 720
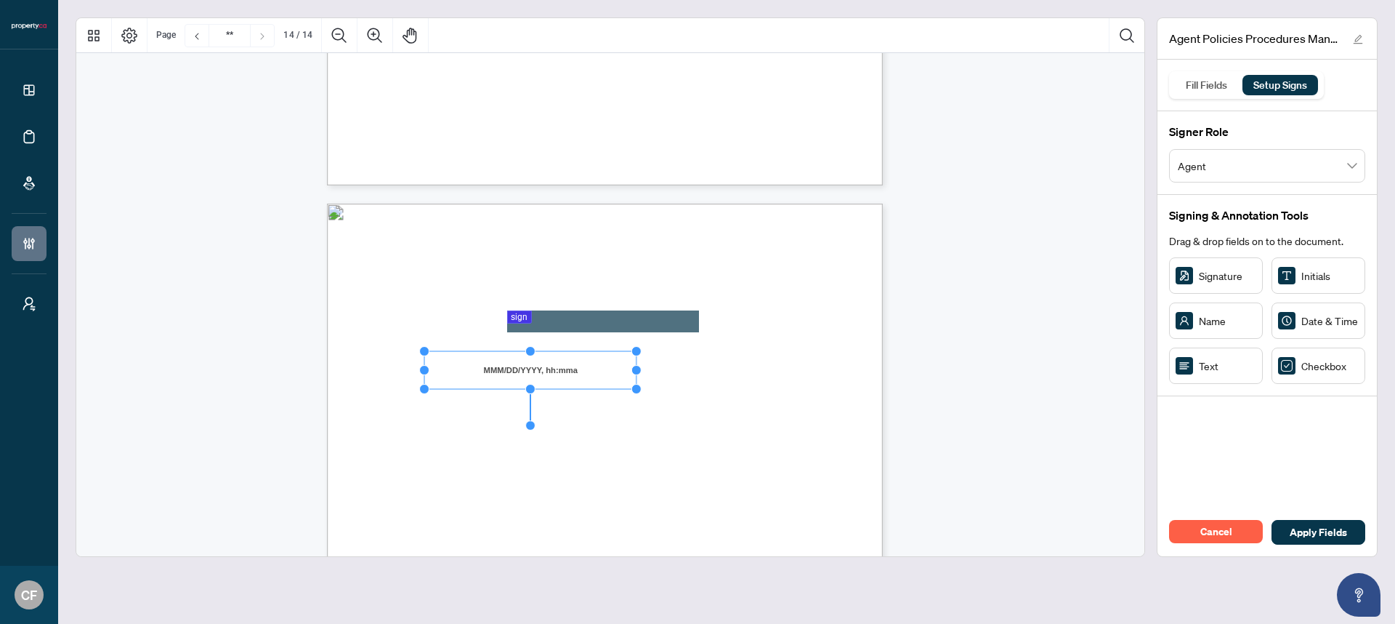
drag, startPoint x: 534, startPoint y: 371, endPoint x: 636, endPoint y: 358, distance: 102.6
click at [636, 358] on icon "Resize, Top Resize, Top, Right Resize, Right Resize, Bottom, Right Resize, Bott…" at bounding box center [530, 370] width 222 height 48
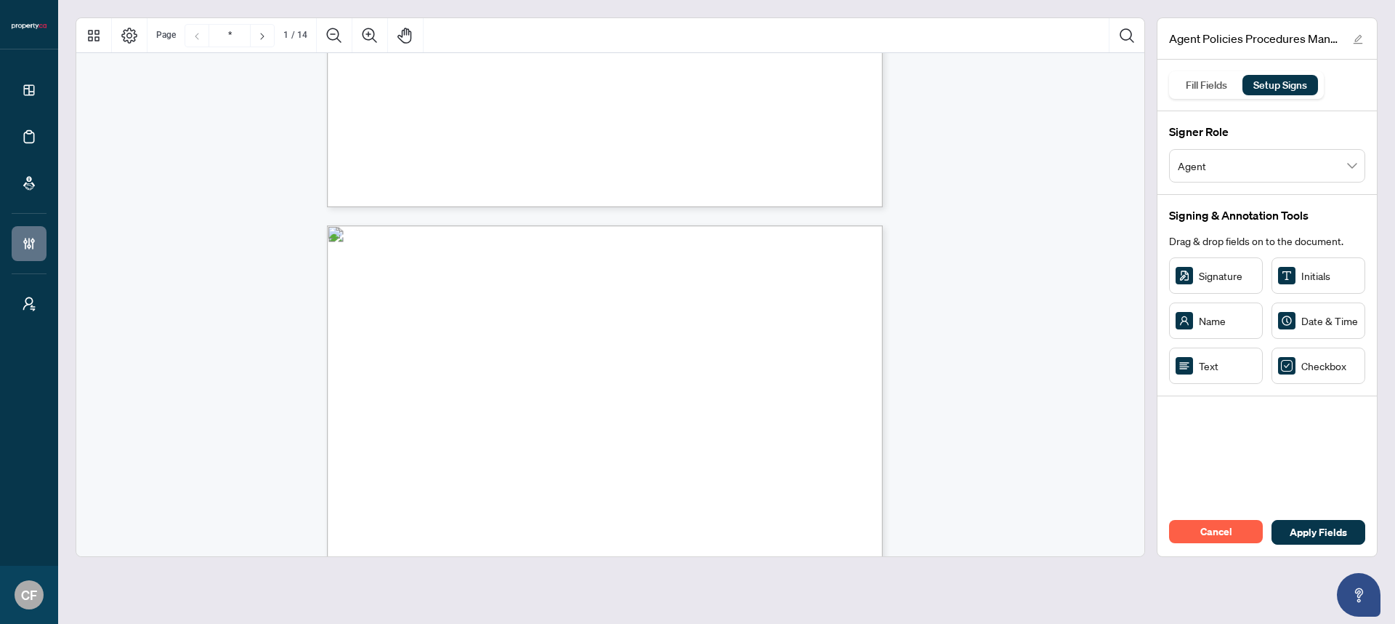
type input "*"
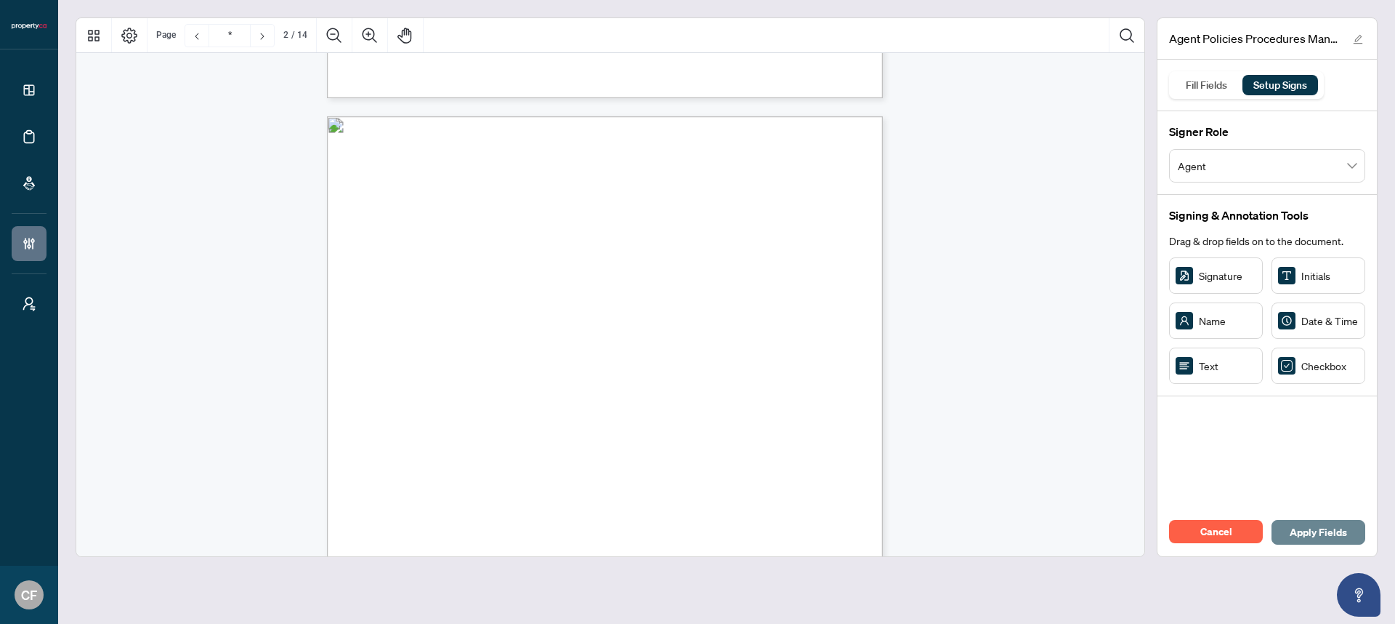
click at [1301, 524] on span "Apply Fields" at bounding box center [1318, 531] width 57 height 23
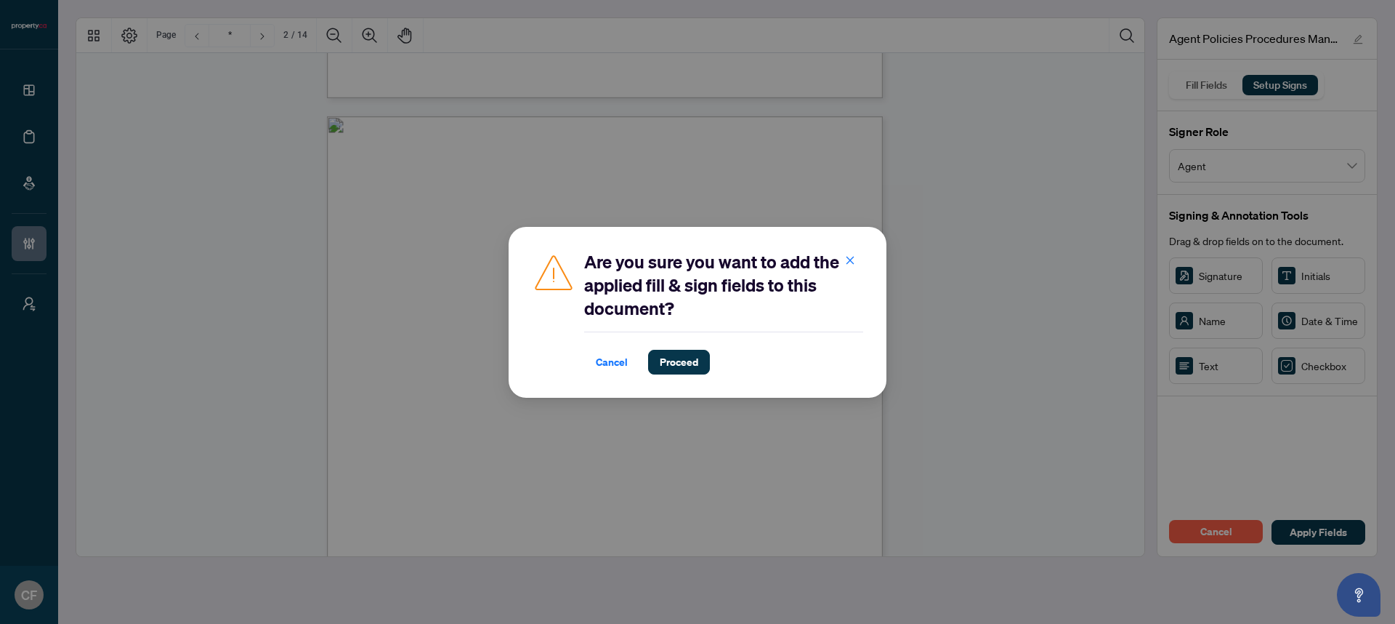
click at [694, 348] on div "Cancel Proceed" at bounding box center [723, 352] width 279 height 43
click at [693, 362] on span "Proceed" at bounding box center [679, 361] width 39 height 23
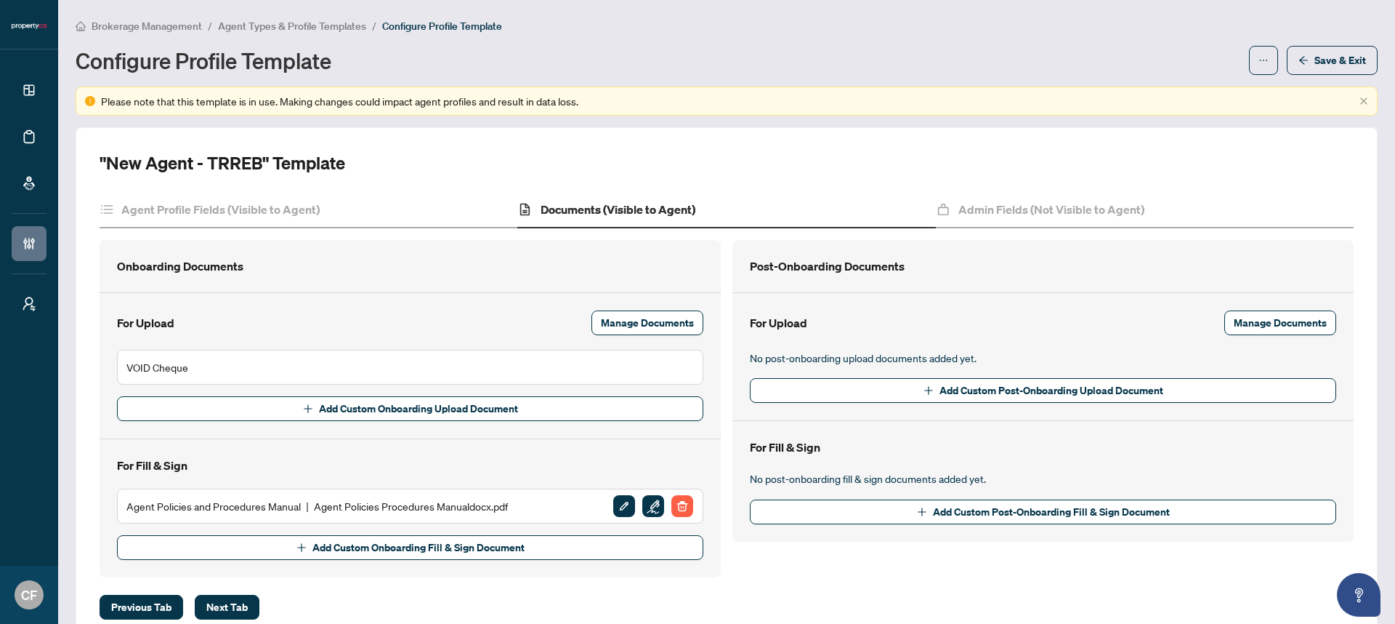
click at [321, 30] on span "Agent Types & Profile Templates" at bounding box center [292, 26] width 148 height 13
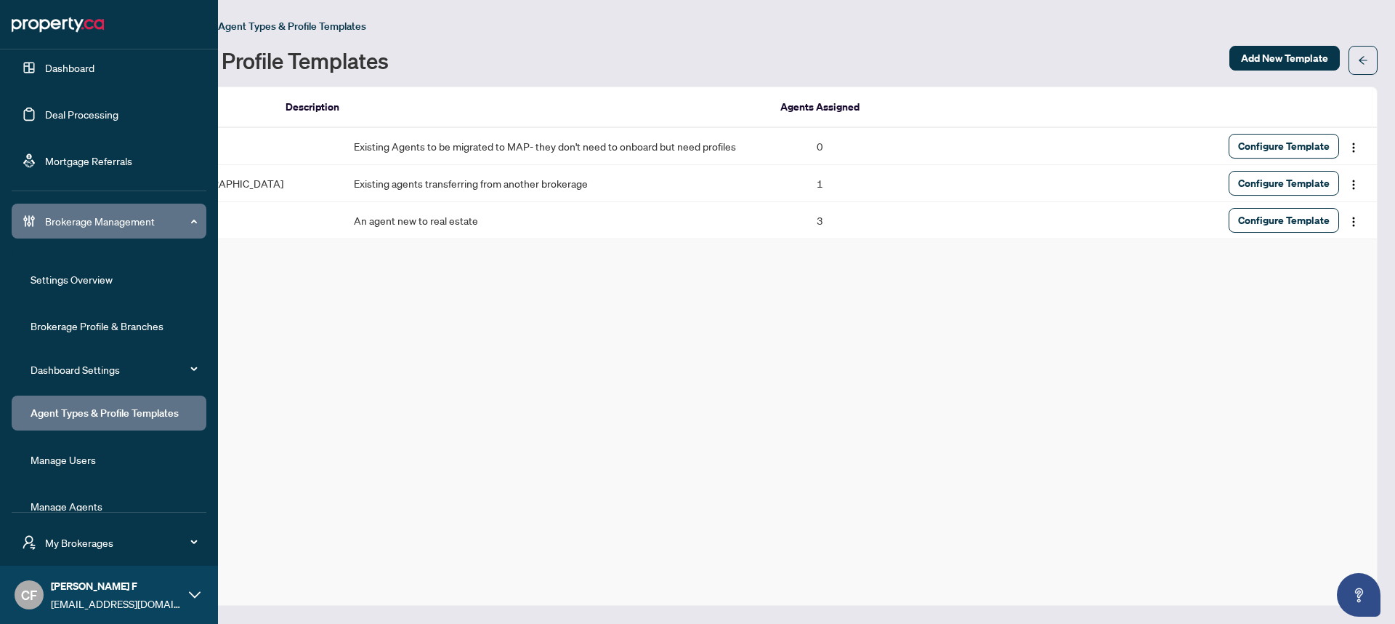
scroll to position [47, 0]
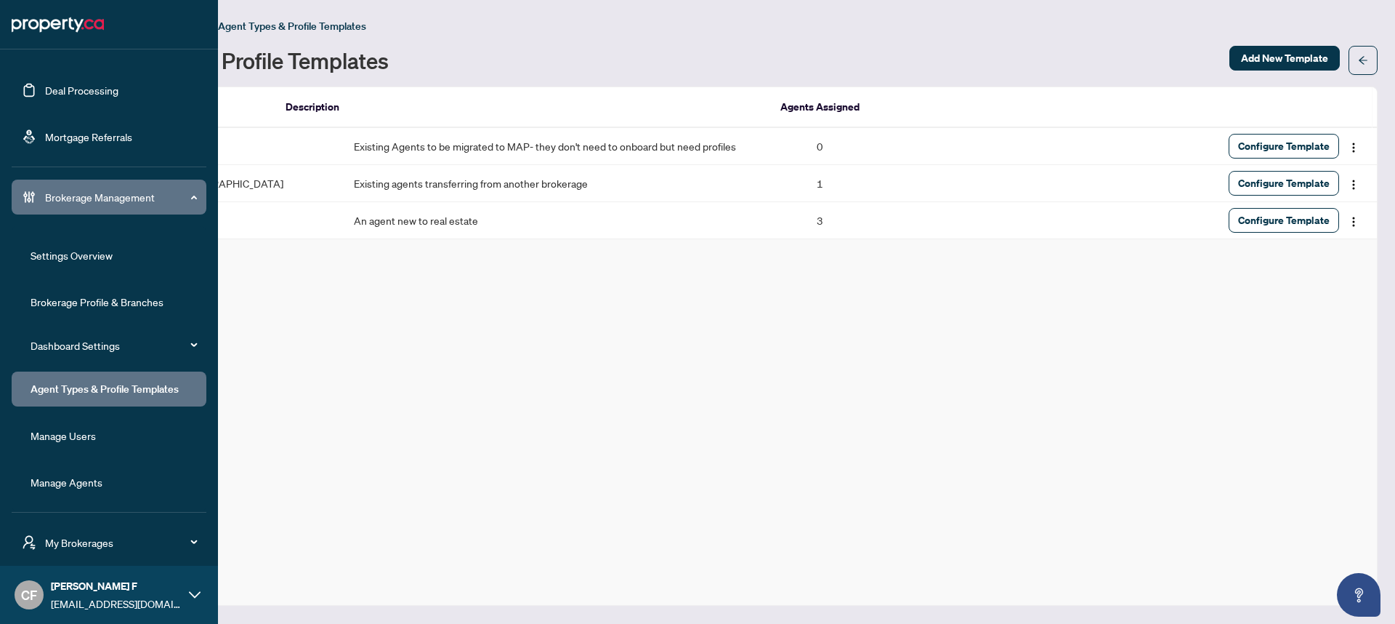
click at [76, 488] on link "Manage Agents" at bounding box center [67, 481] width 72 height 13
